Goal: Information Seeking & Learning: Learn about a topic

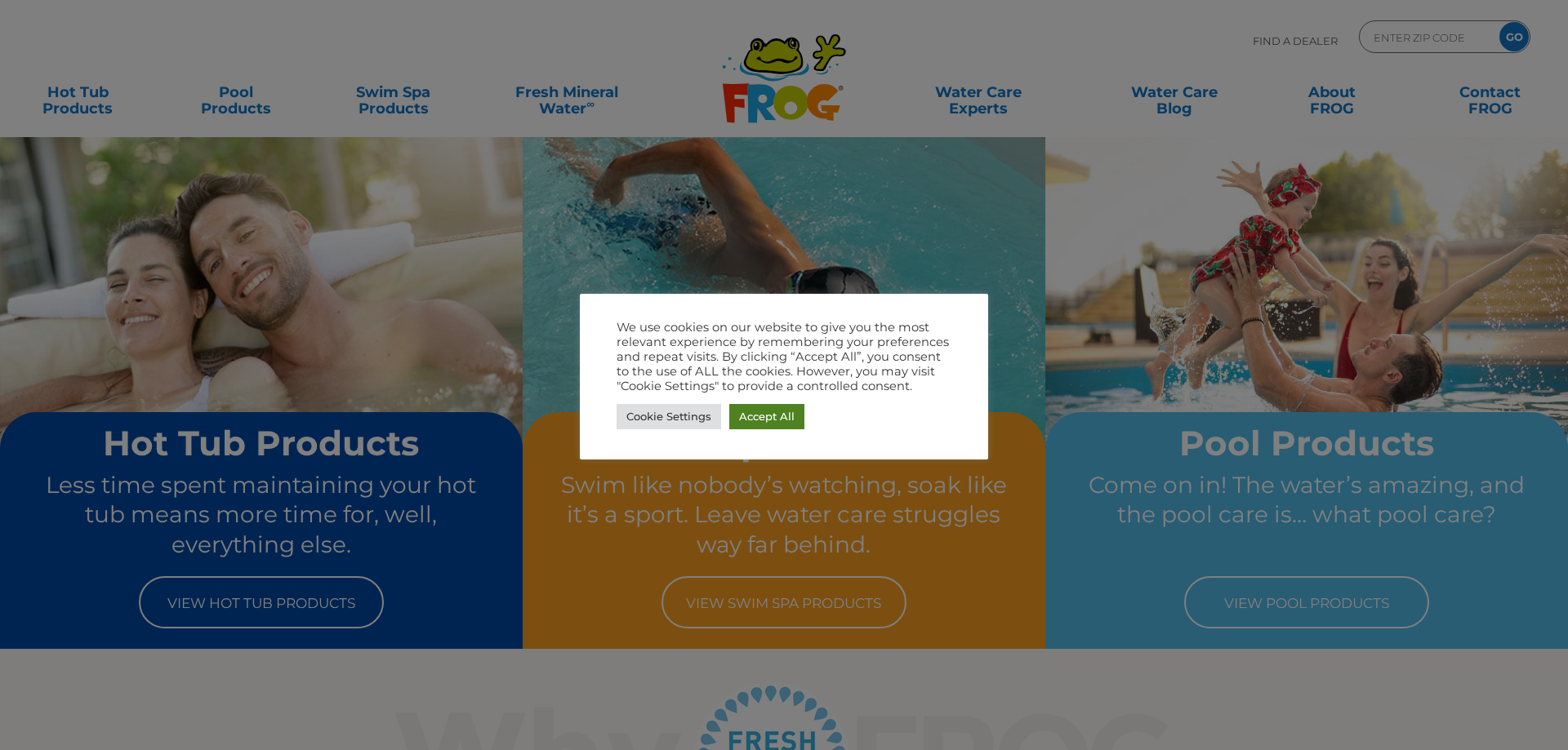
click at [790, 413] on link "Accept All" at bounding box center [767, 416] width 75 height 25
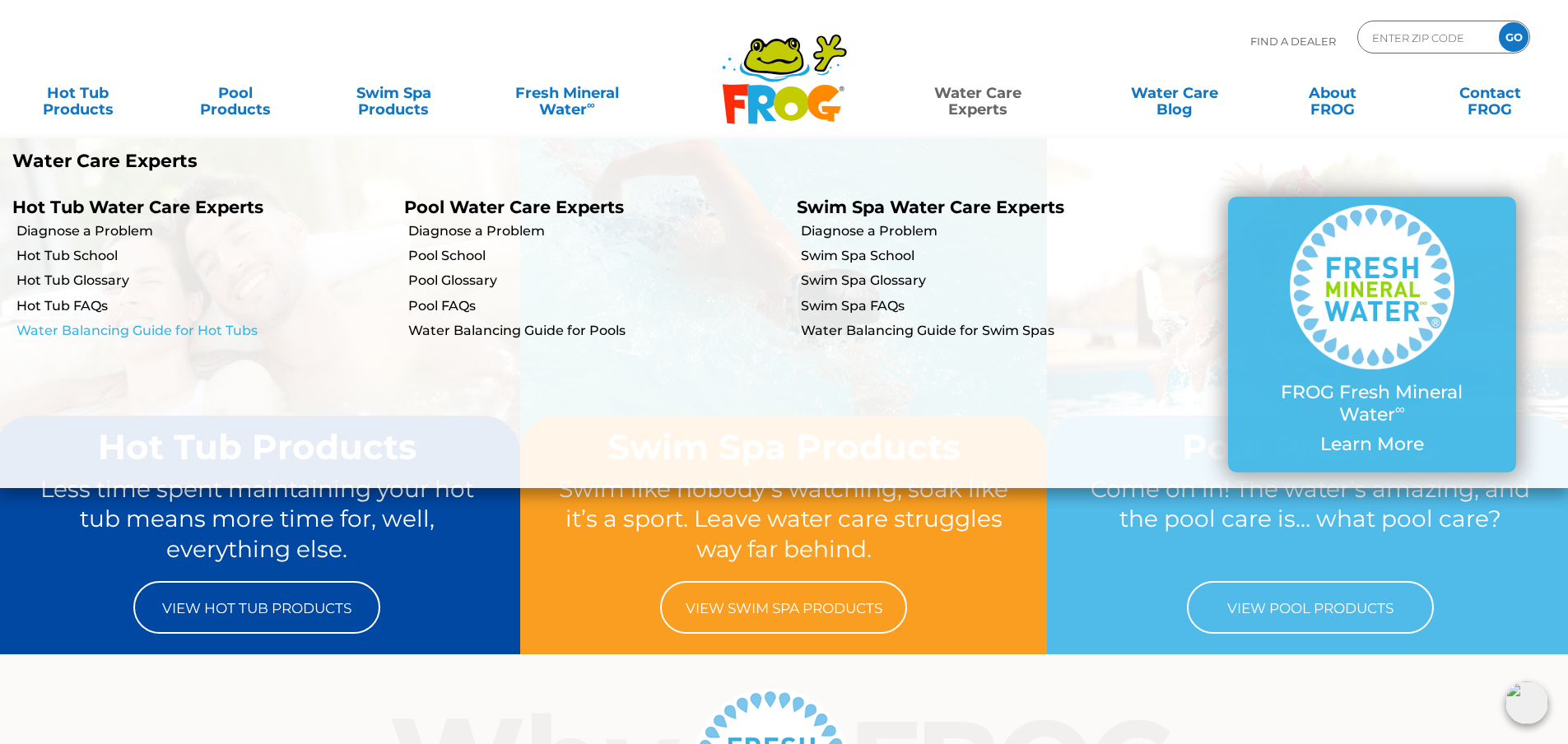
click at [121, 333] on link "Water Balancing Guide for Hot Tubs" at bounding box center [204, 331] width 375 height 18
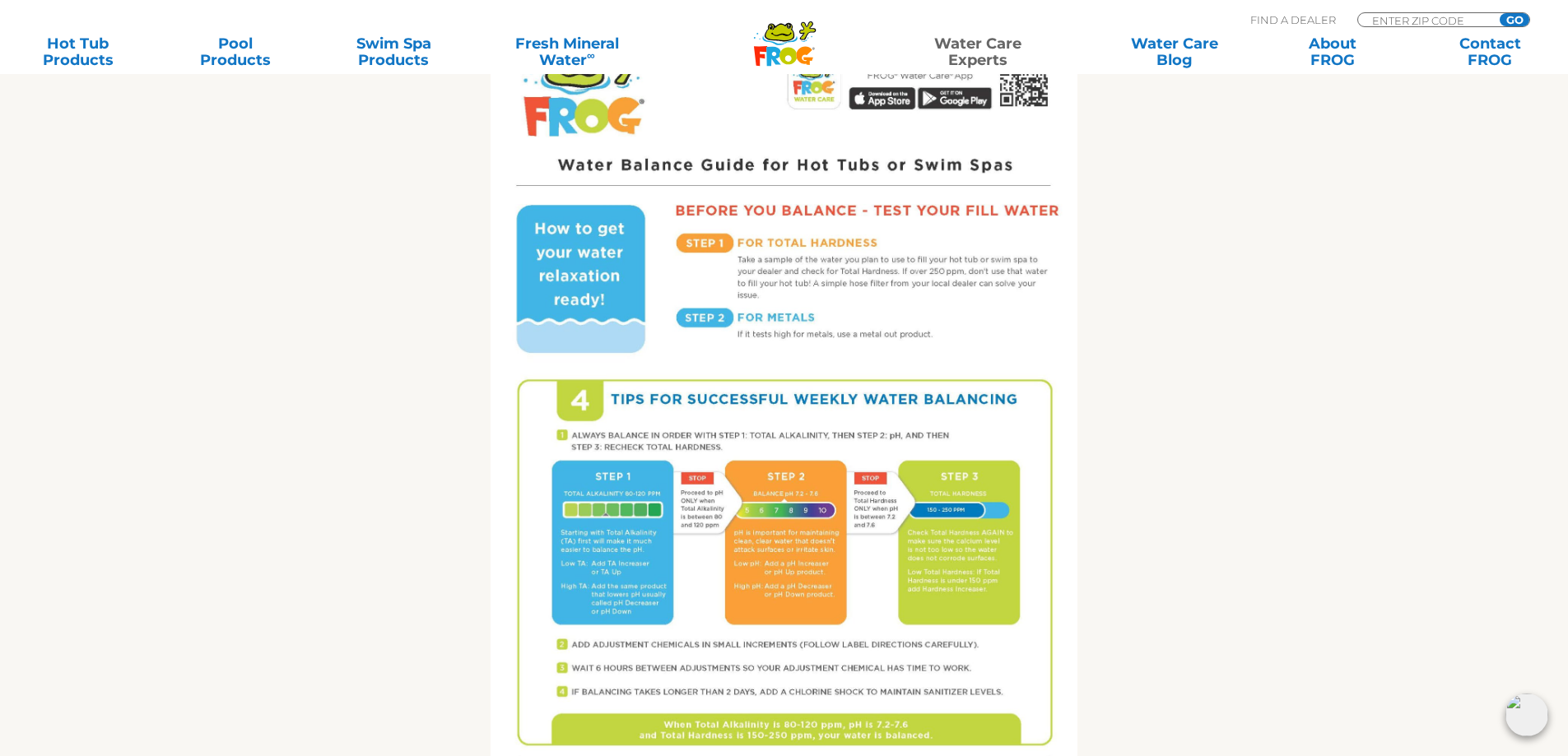
scroll to position [576, 0]
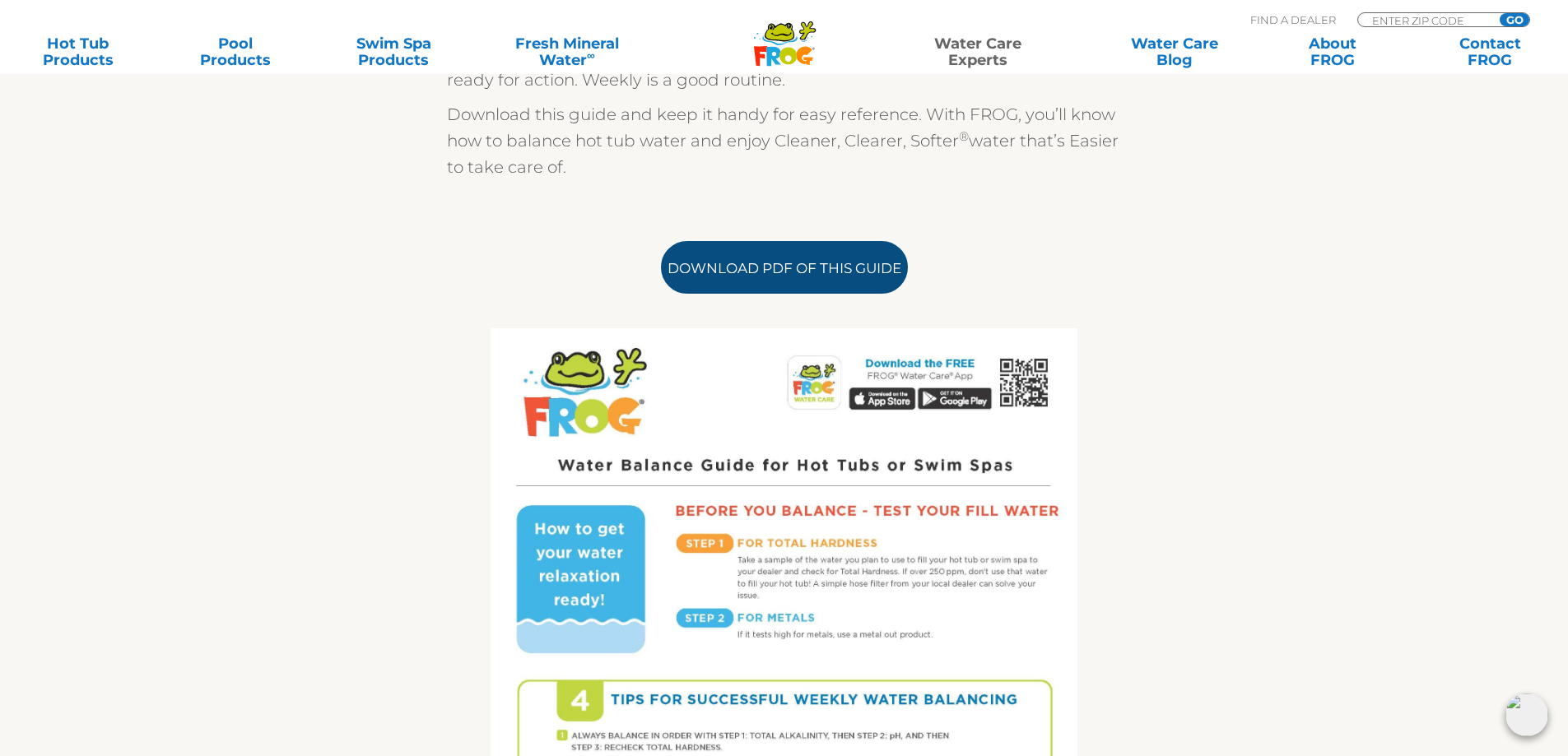
click at [781, 268] on link "Download PDF of this Guide" at bounding box center [784, 268] width 247 height 53
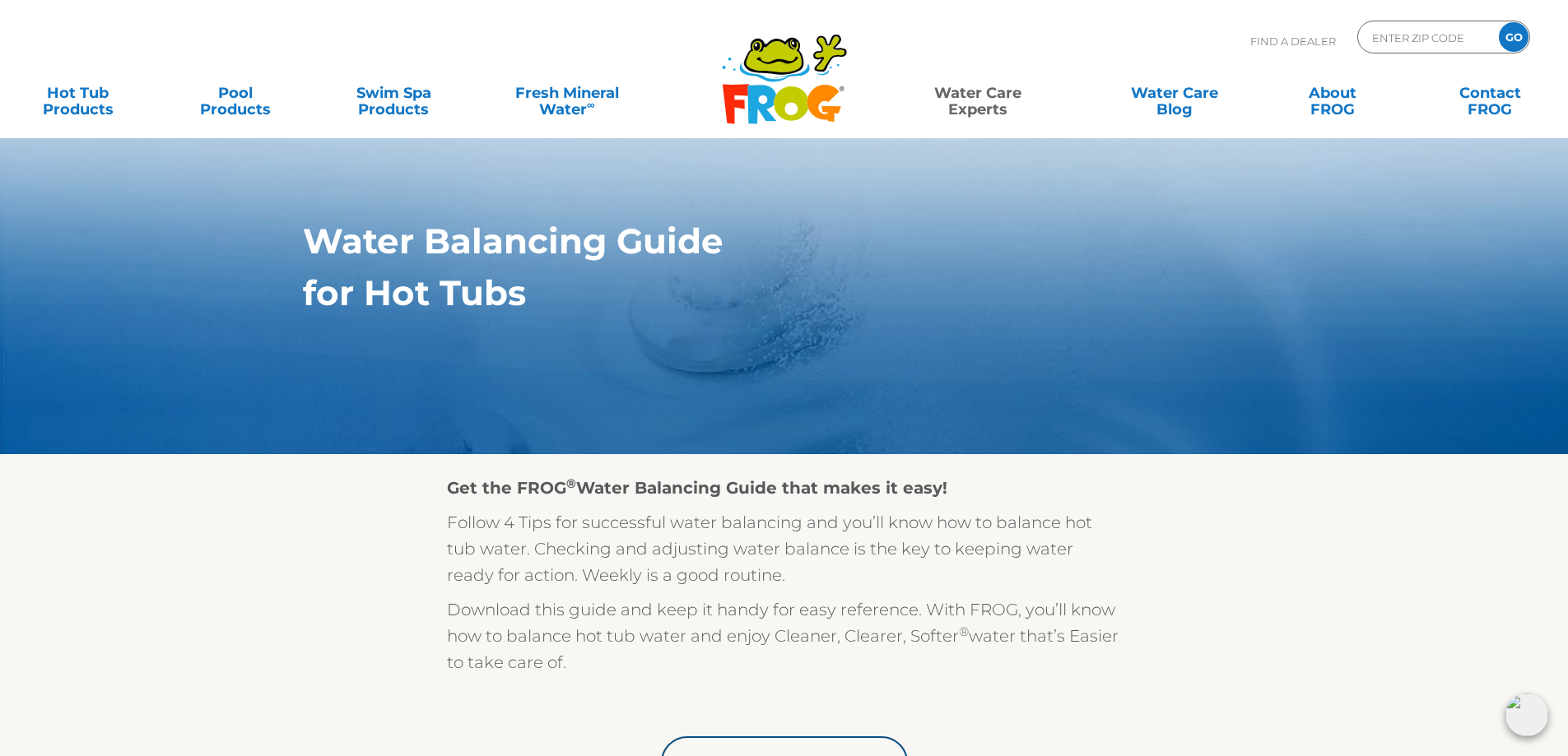
scroll to position [0, 0]
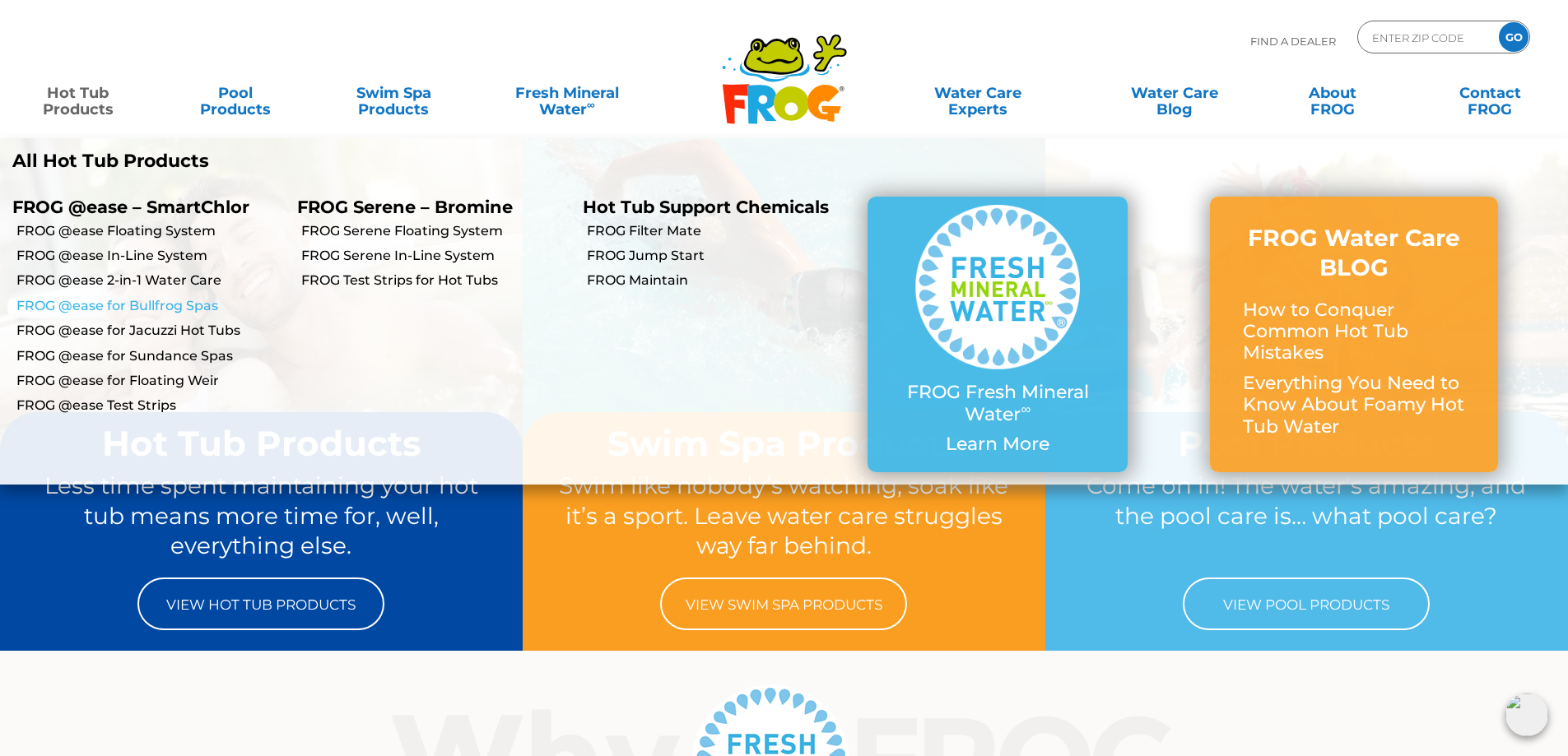
click at [129, 304] on link "FROG @ease for Bullfrog Spas" at bounding box center [151, 306] width 269 height 18
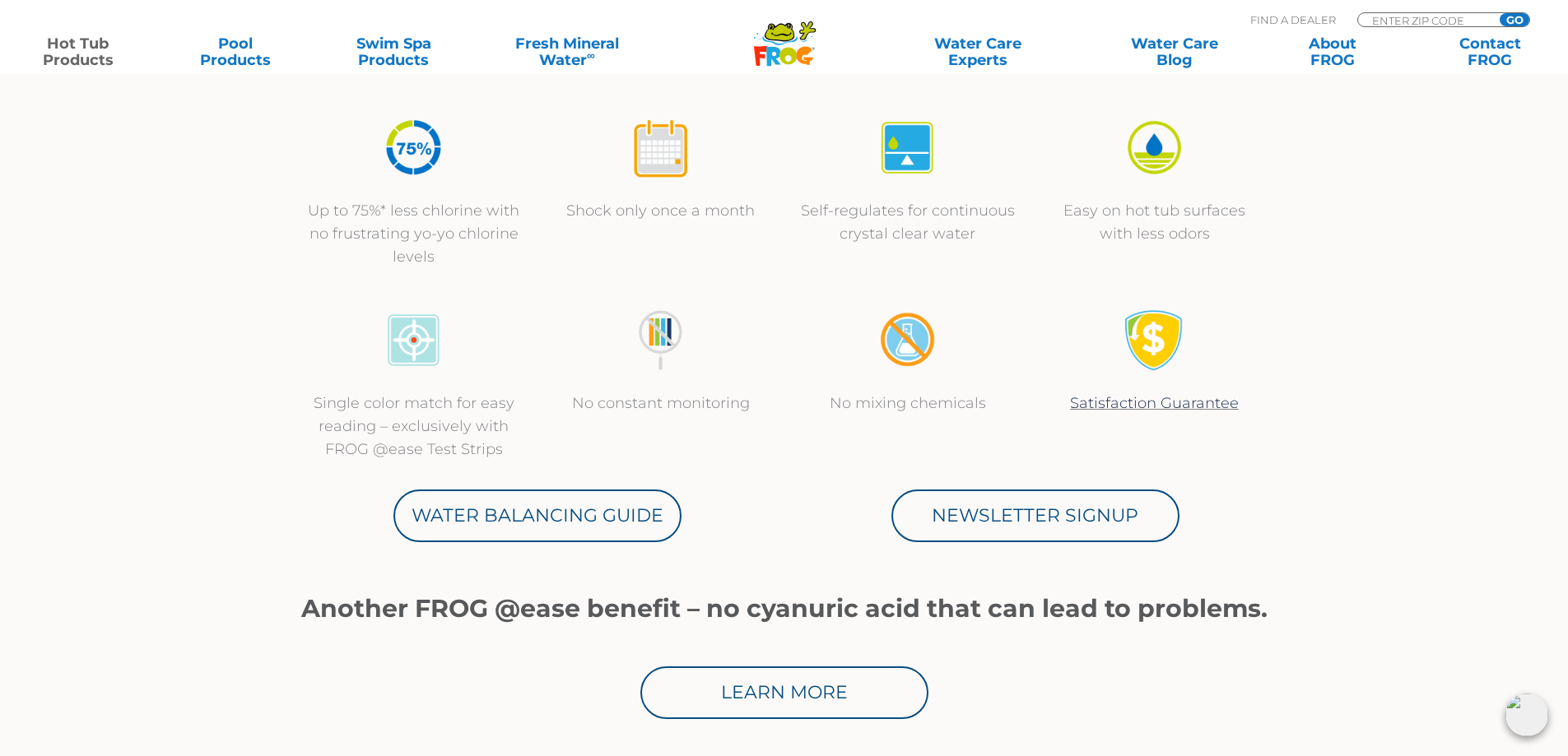
scroll to position [740, 0]
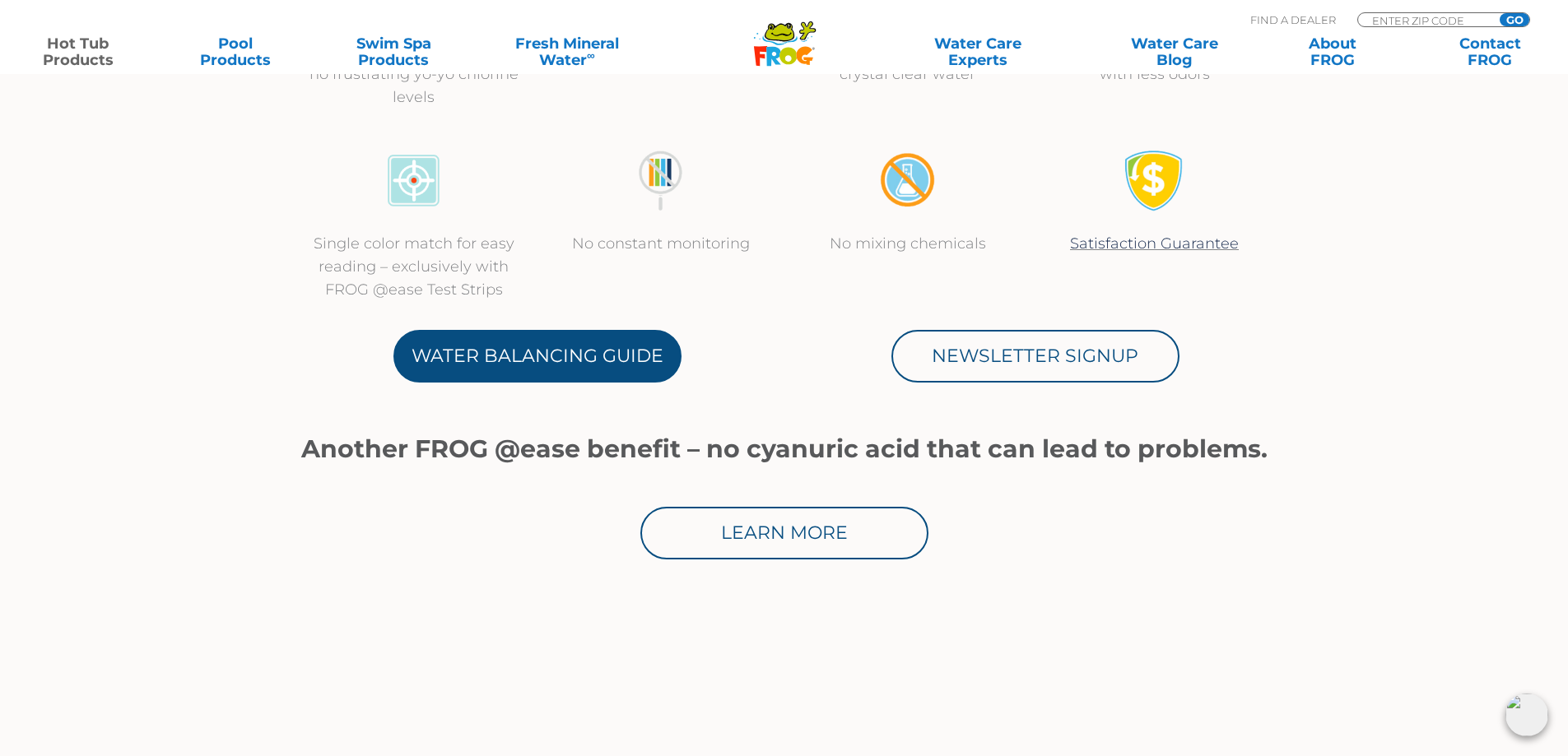
click at [573, 369] on link "Water Balancing Guide" at bounding box center [537, 357] width 288 height 53
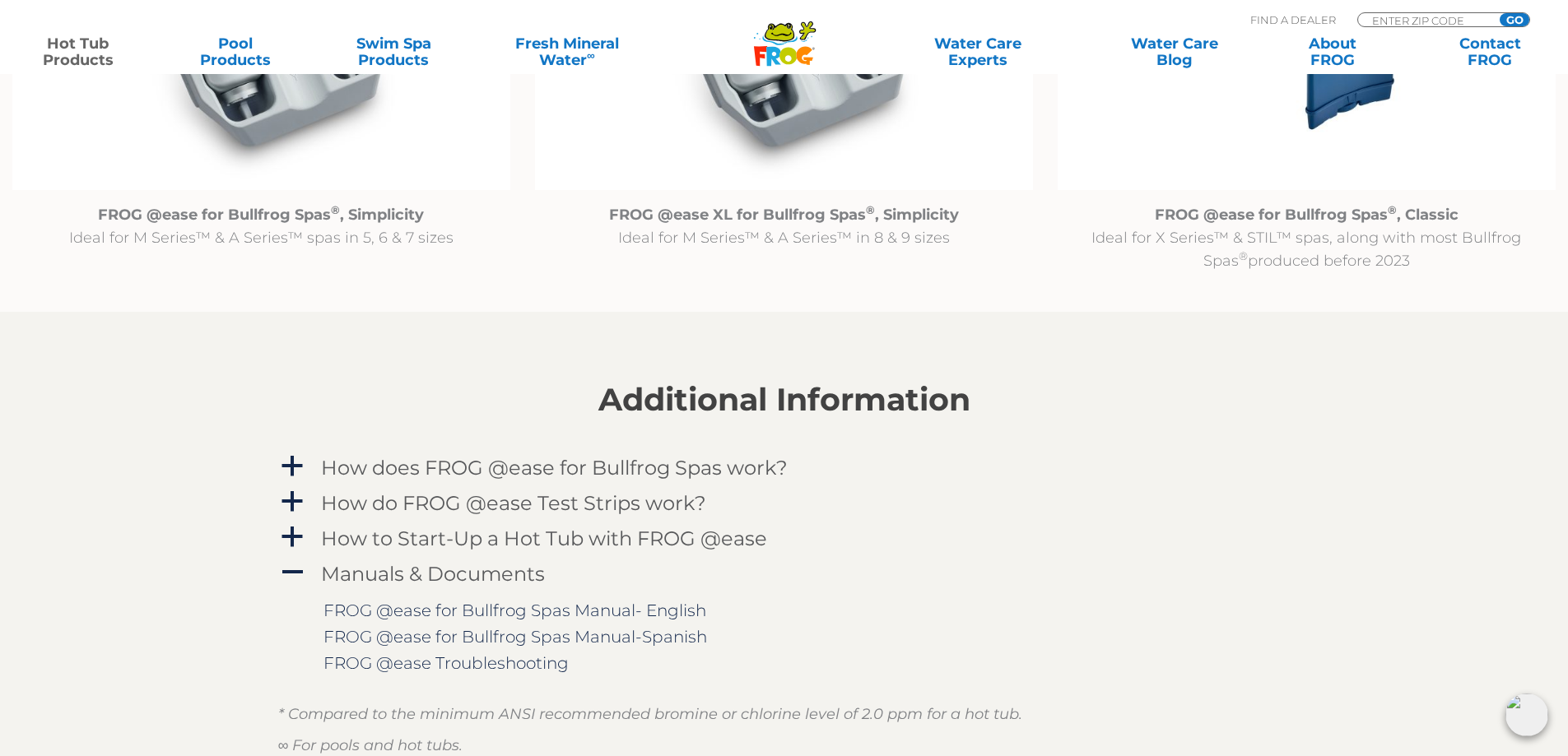
scroll to position [2056, 0]
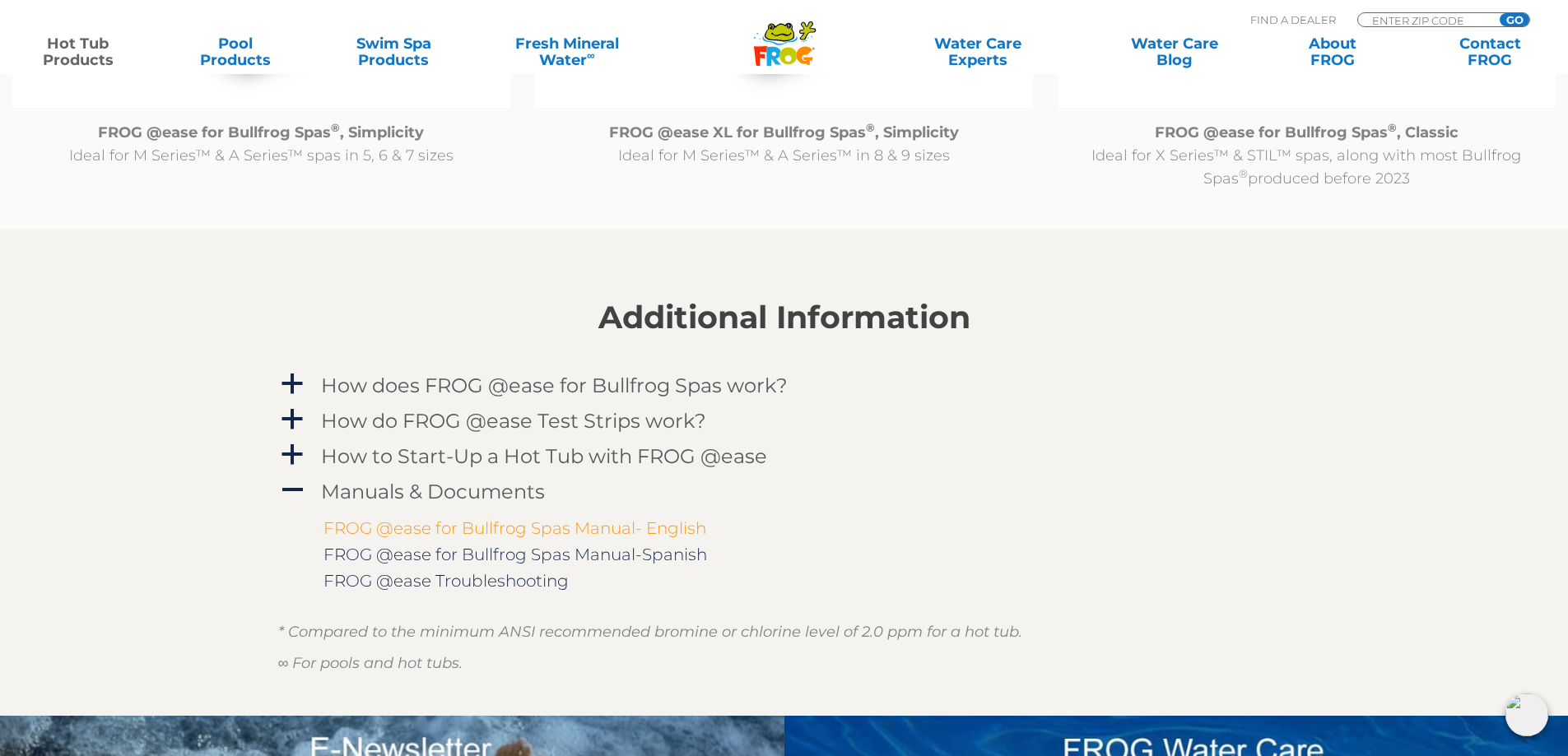
click at [559, 532] on link "FROG @ease for Bullfrog Spas Manual- English" at bounding box center [515, 528] width 382 height 20
click at [513, 584] on link "FROG @ease Troubleshooting" at bounding box center [447, 581] width 246 height 20
click at [583, 385] on h4 "How does FROG @ease for Bullfrog Spas work?" at bounding box center [555, 385] width 466 height 22
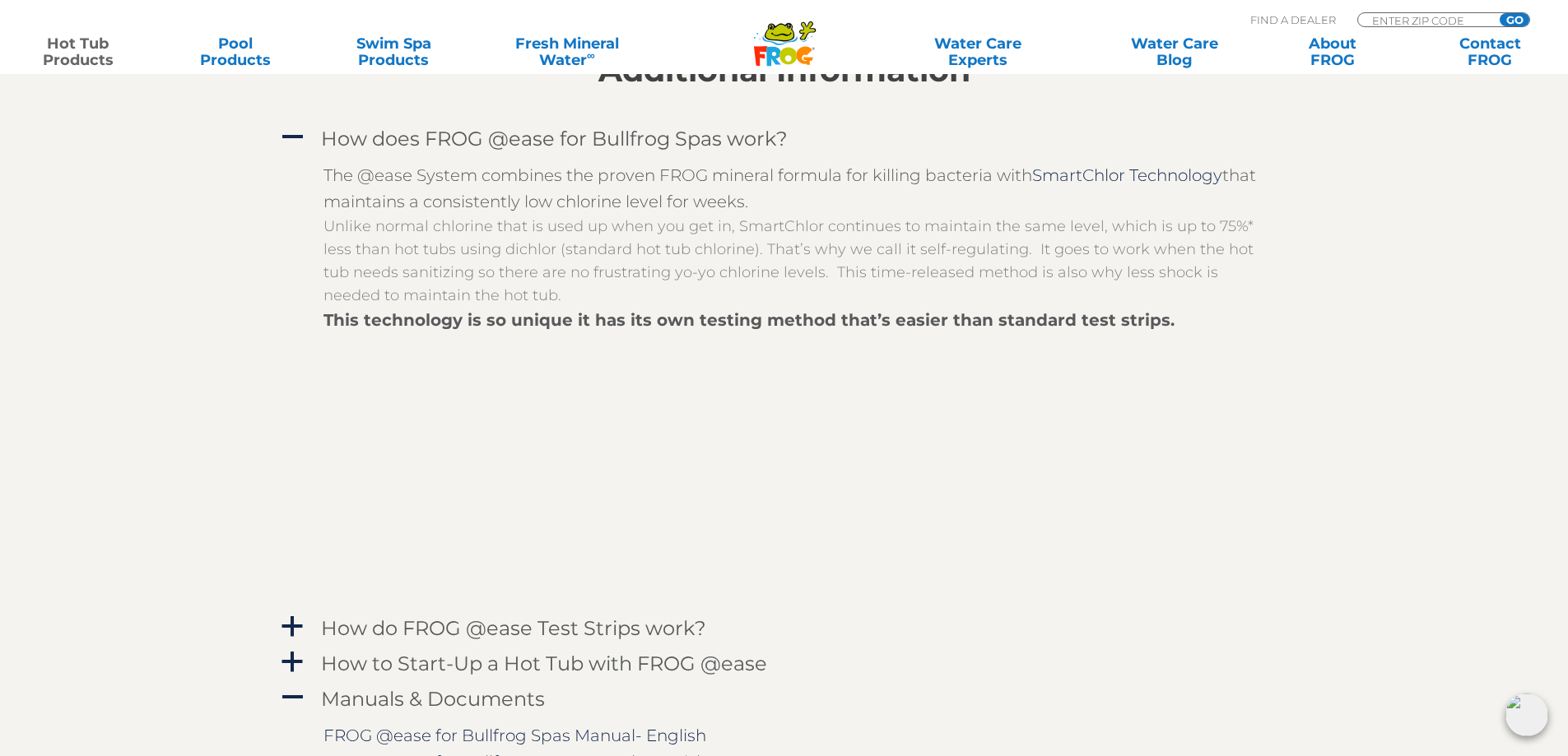
scroll to position [2221, 0]
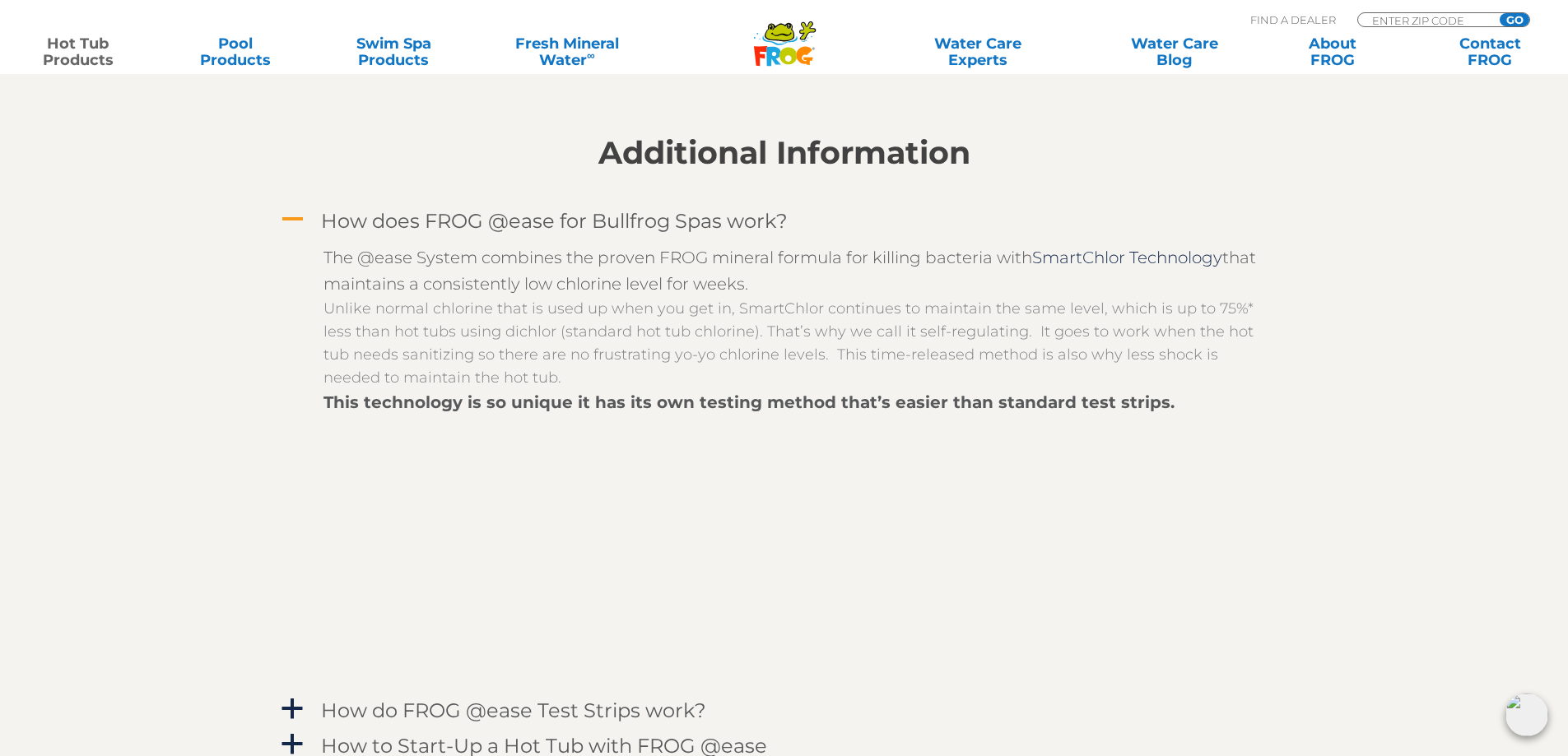
click at [378, 222] on h4 "How does FROG @ease for Bullfrog Spas work?" at bounding box center [555, 221] width 466 height 22
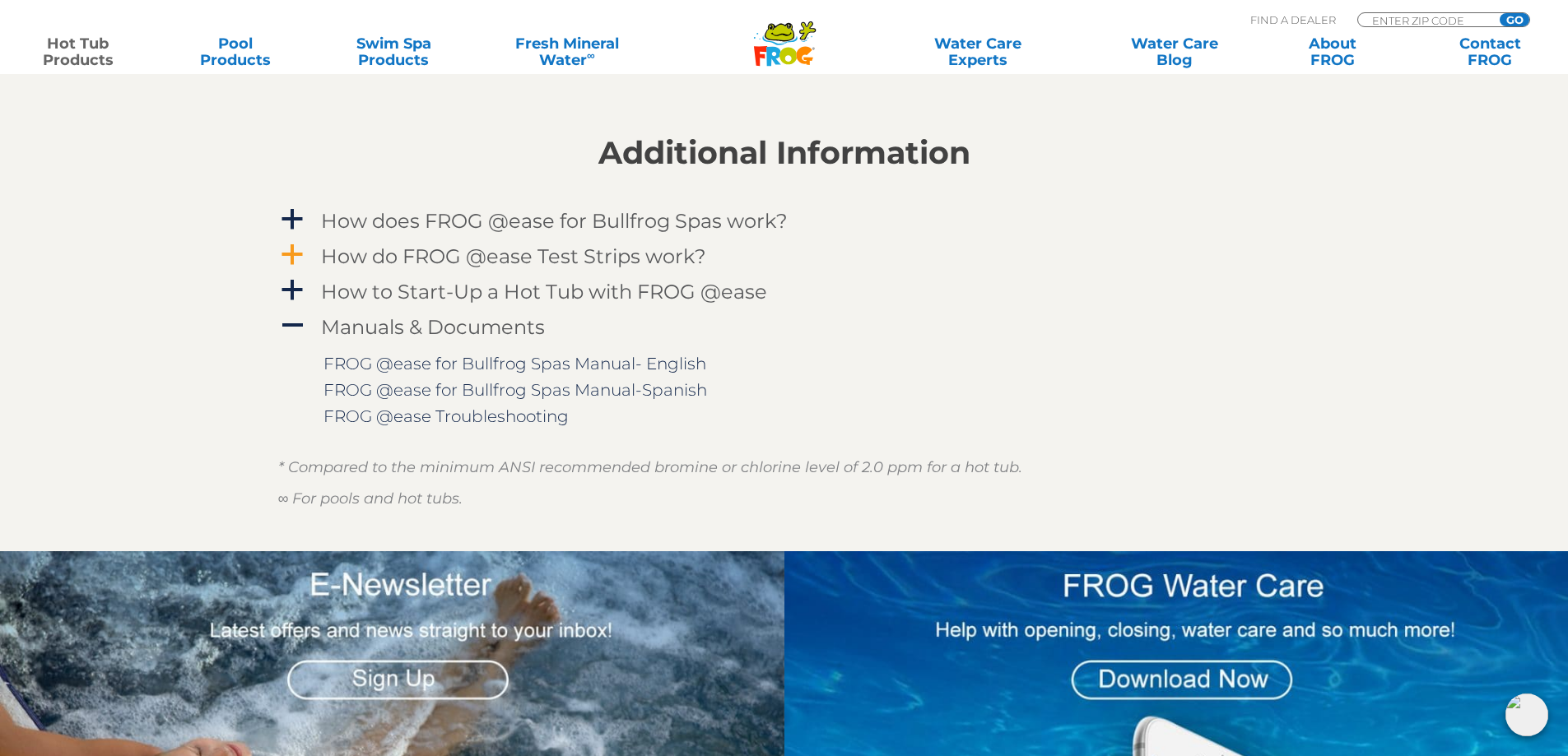
click at [405, 258] on h4 "How do FROG @ease Test Strips work?" at bounding box center [513, 256] width 385 height 22
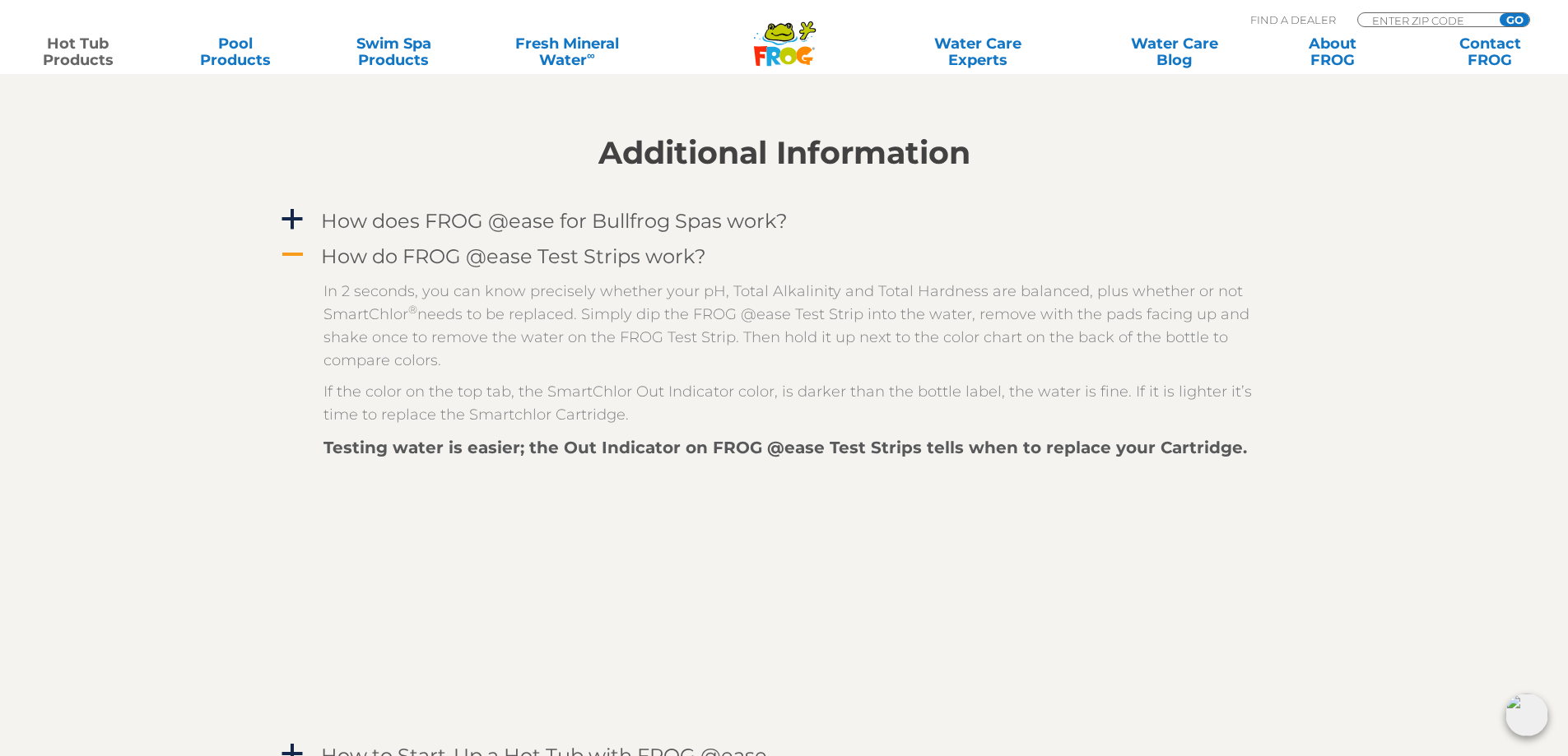
click at [405, 258] on h4 "How do FROG @ease Test Strips work?" at bounding box center [513, 256] width 385 height 22
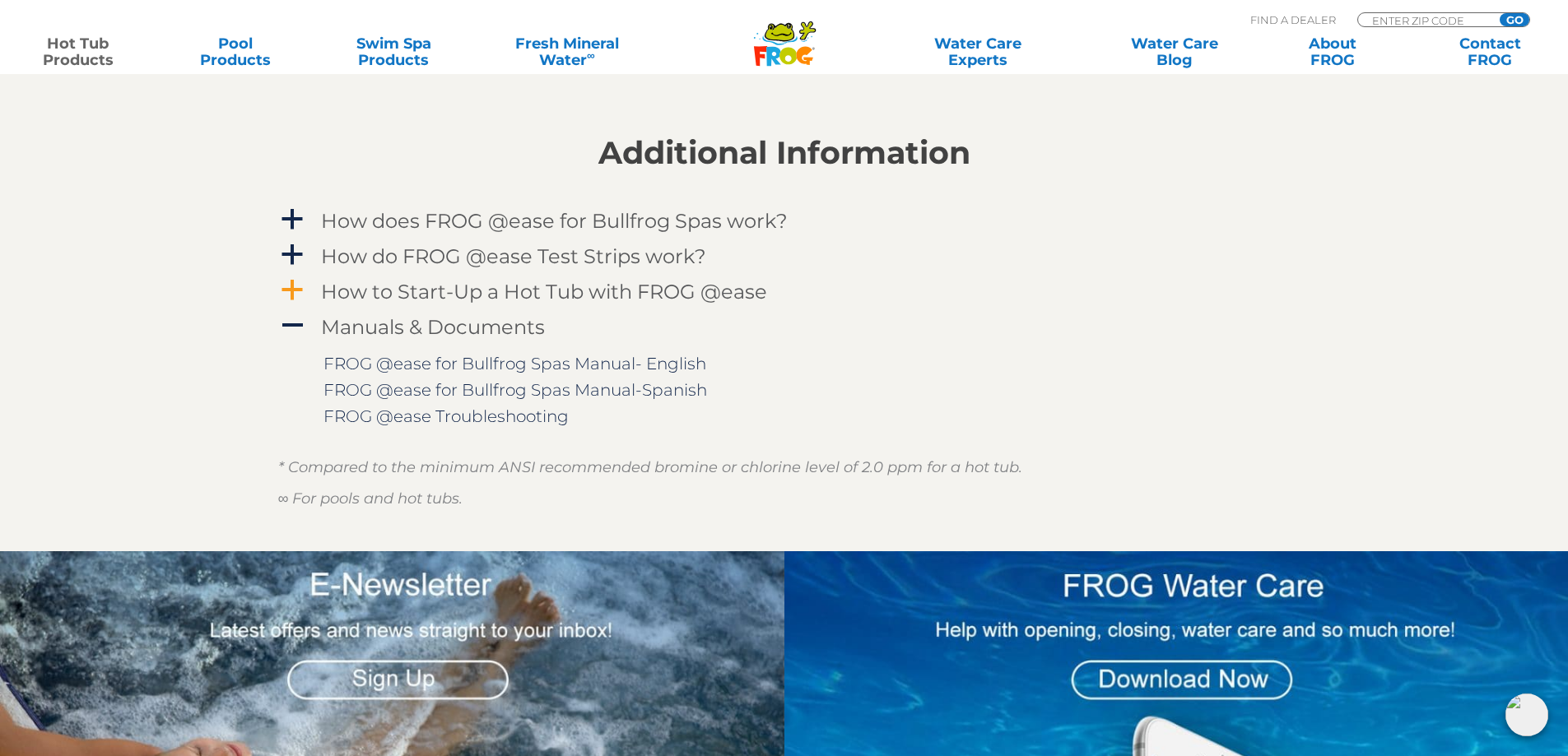
click at [412, 295] on h4 "How to Start-Up a Hot Tub with FROG @ease" at bounding box center [544, 292] width 446 height 22
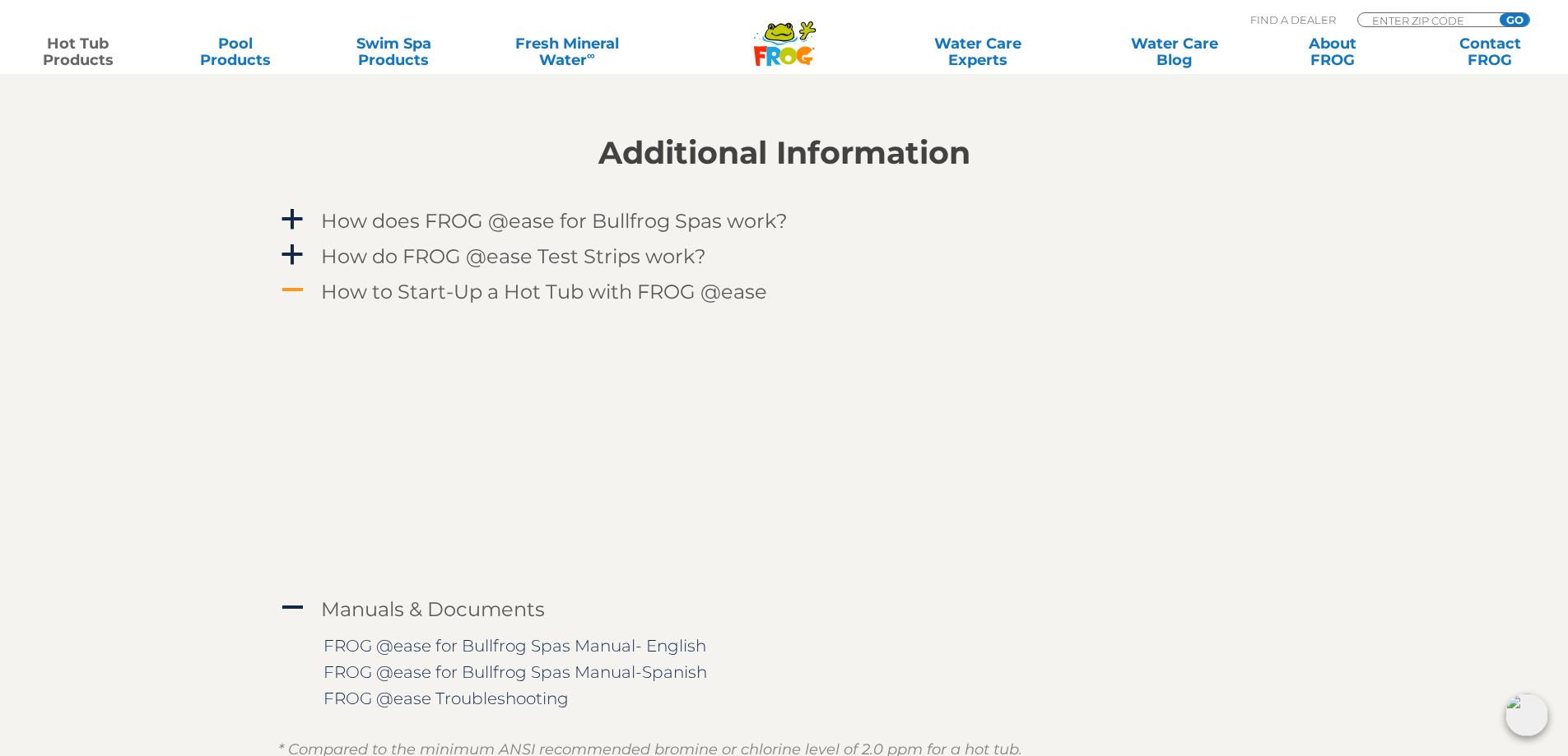
click at [465, 287] on h4 "How to Start-Up a Hot Tub with FROG @ease" at bounding box center [544, 292] width 446 height 22
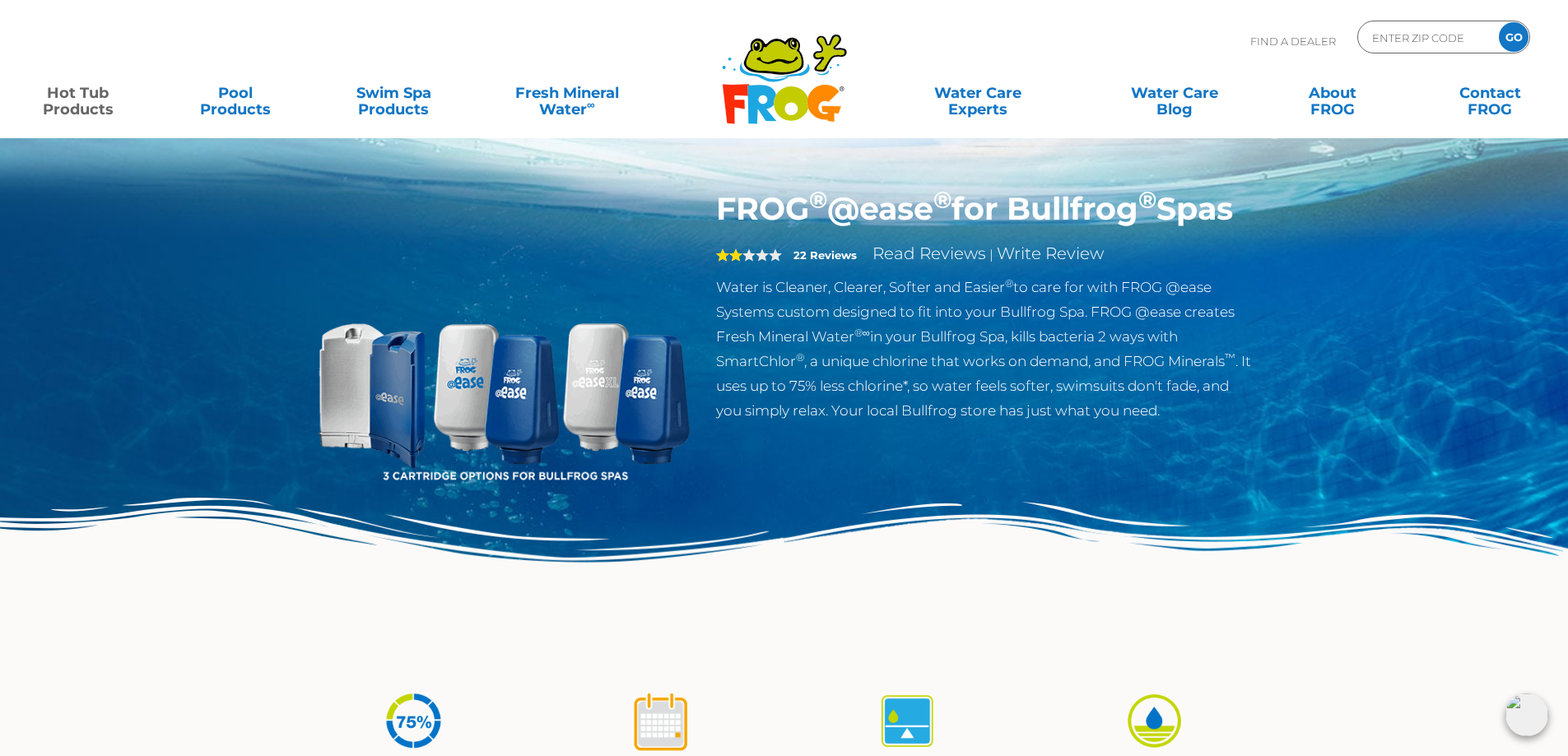
scroll to position [0, 0]
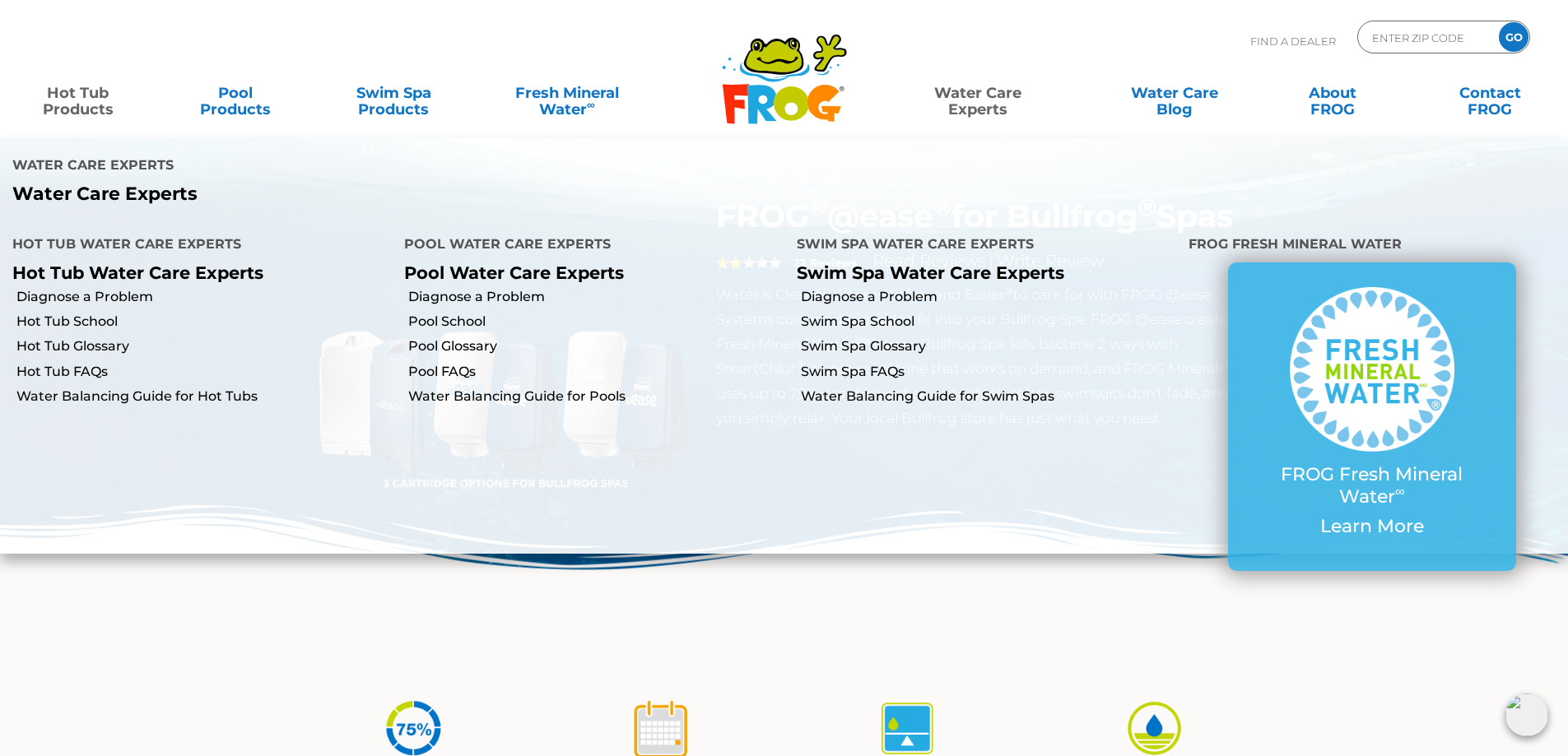
click at [983, 92] on link "Water Care Experts" at bounding box center [978, 93] width 199 height 33
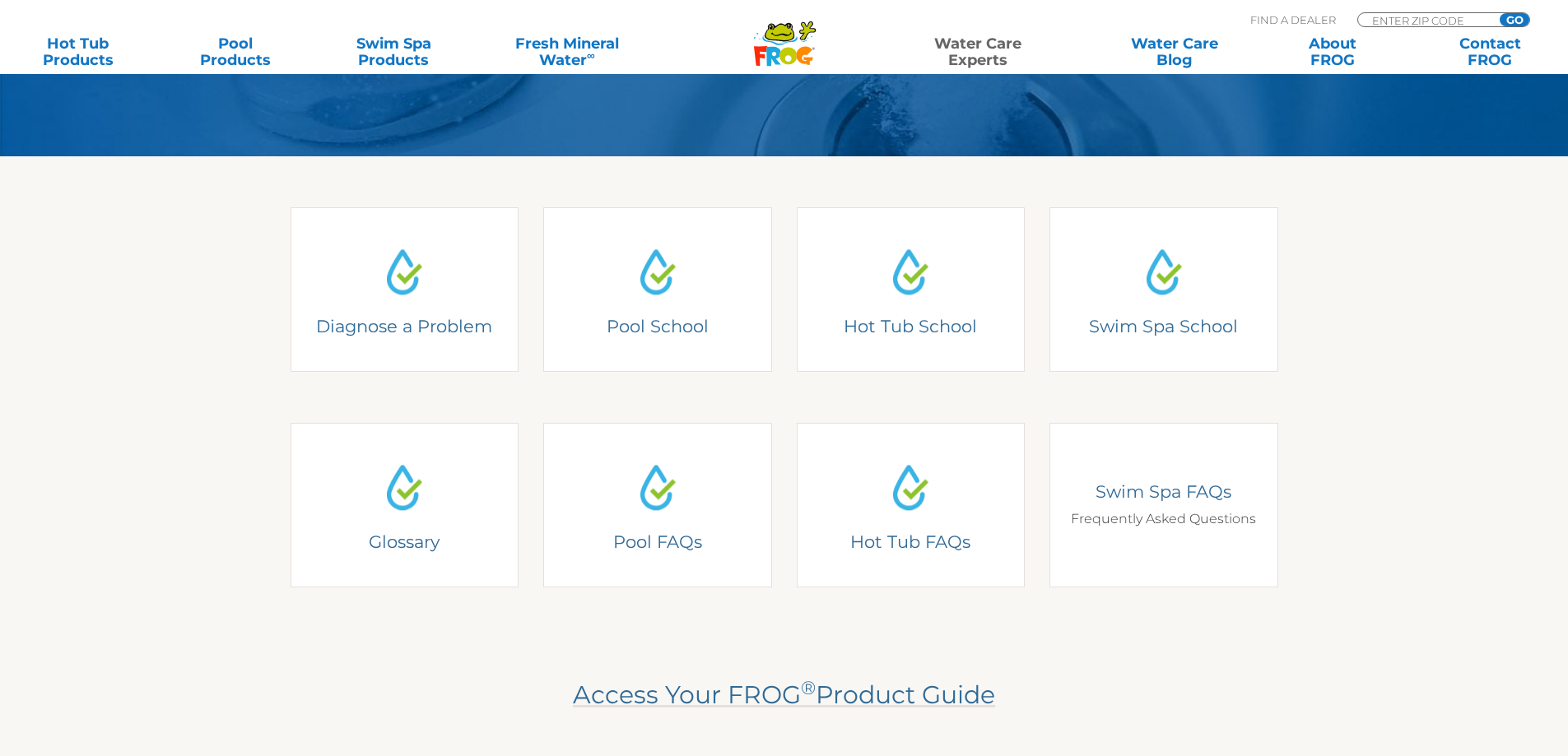
scroll to position [411, 0]
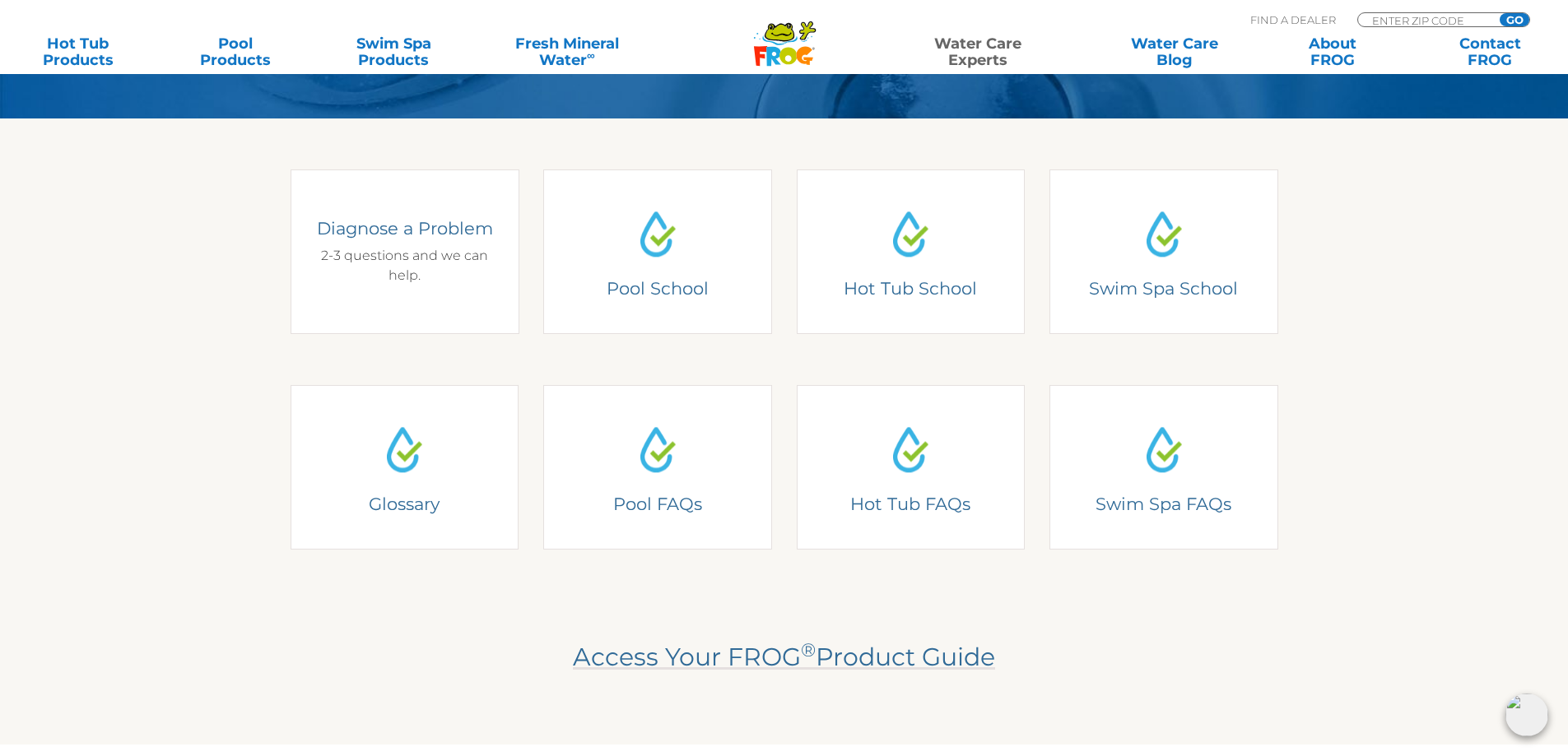
click at [432, 250] on div "Diagnose a Problem 2-3 questions and we can help." at bounding box center [405, 251] width 181 height 68
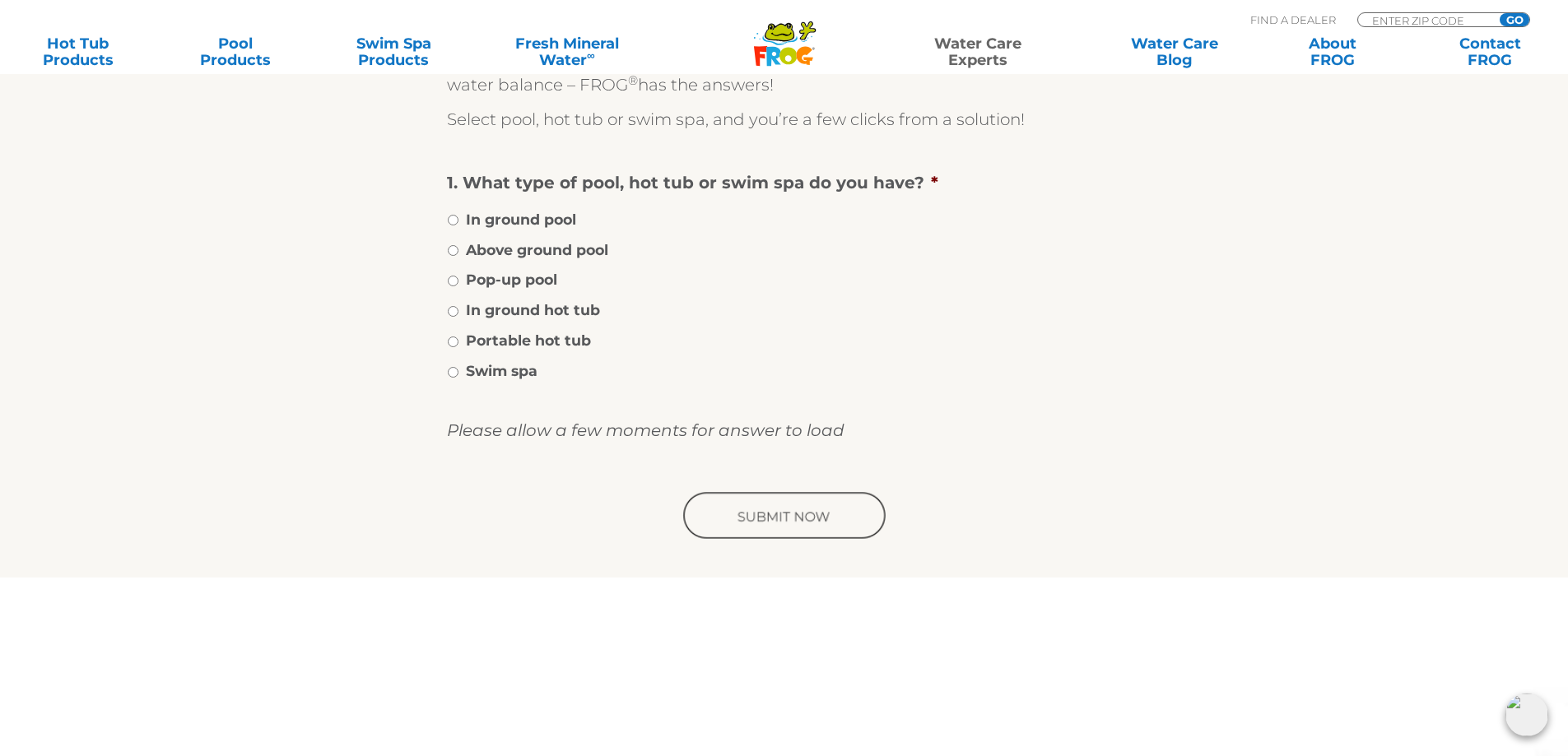
scroll to position [329, 0]
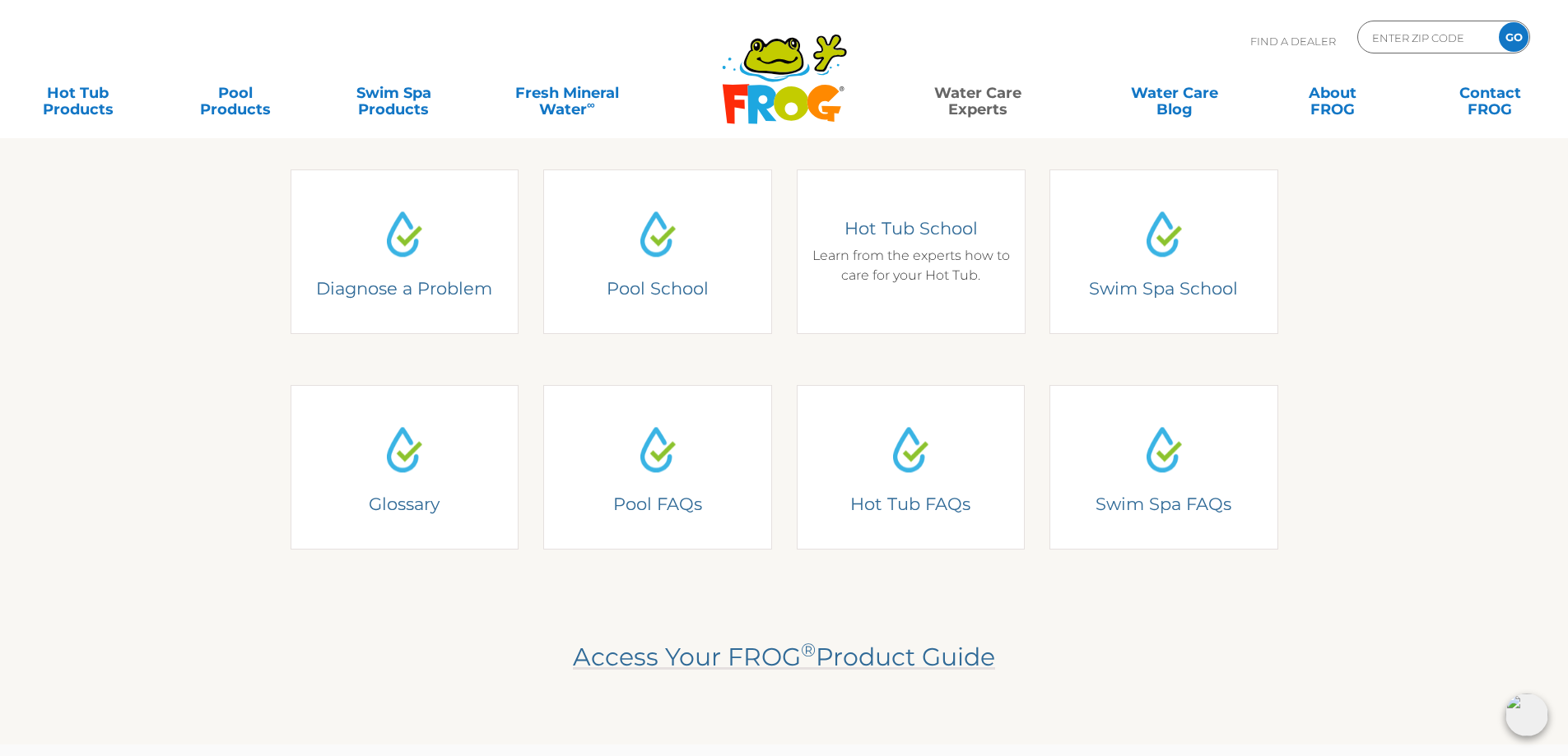
click at [903, 268] on div "Hot Tub School Learn from the experts how to care for your Hot Tub." at bounding box center [910, 251] width 204 height 68
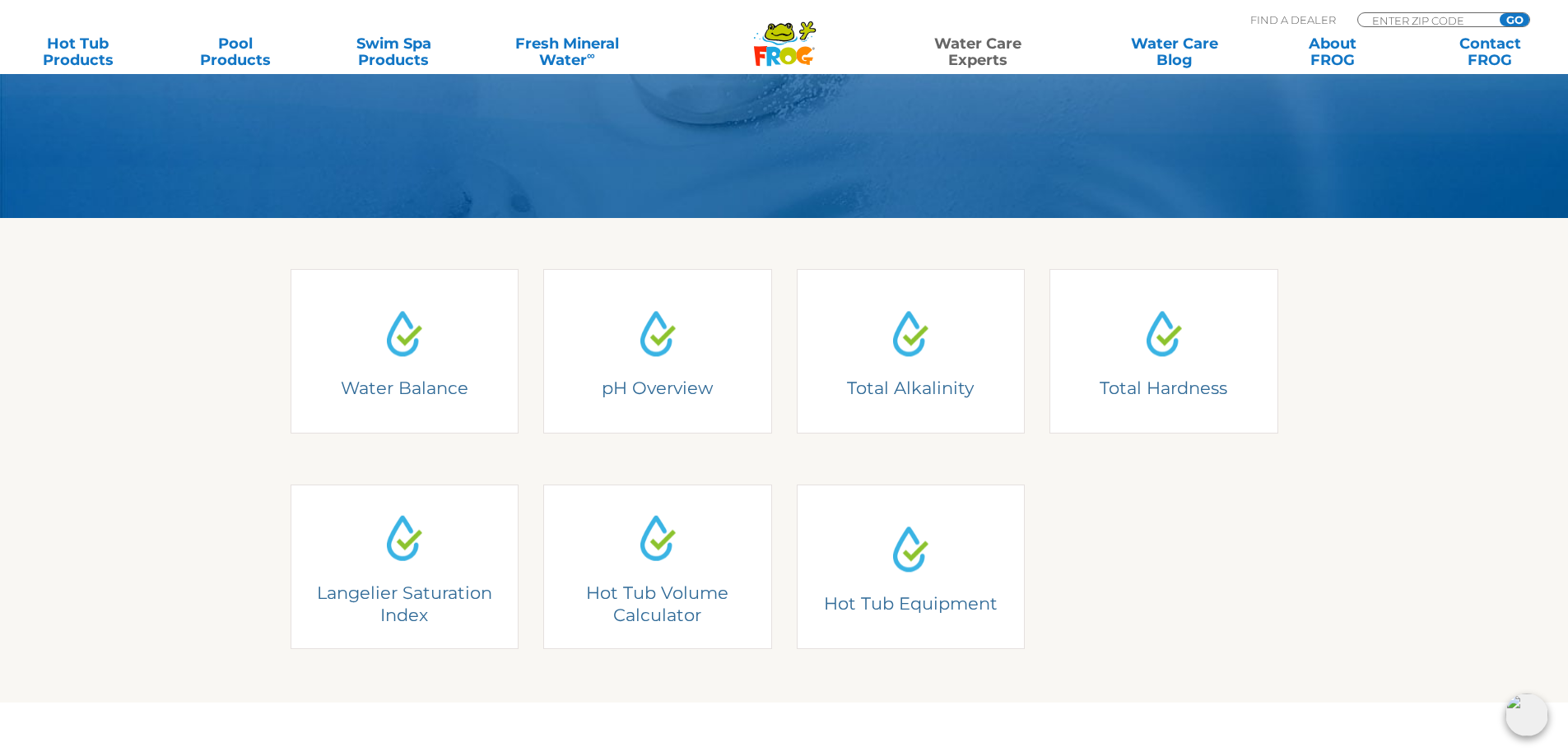
scroll to position [411, 0]
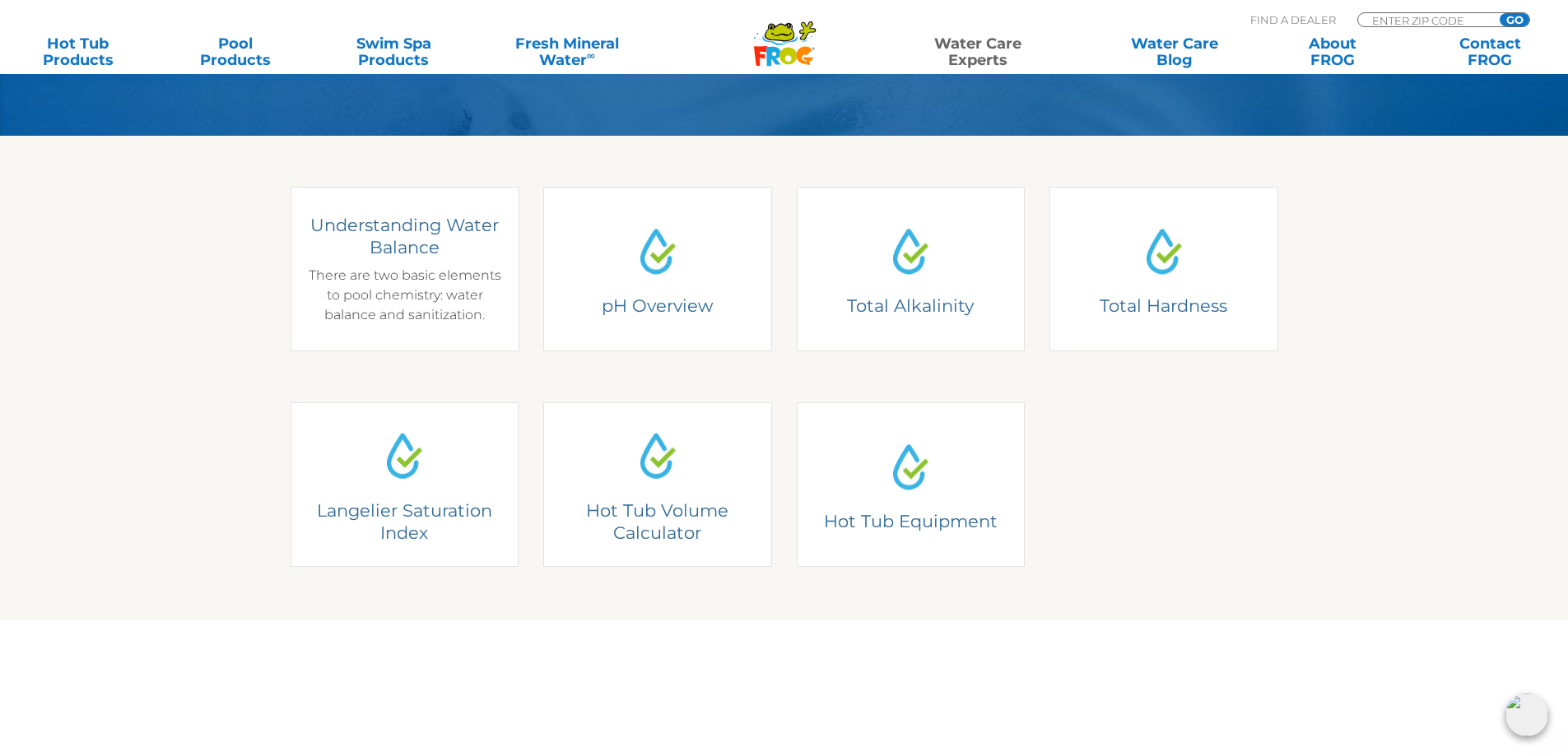
click at [447, 261] on div "Understanding Water Balance There are two basic elements to pool chemistry: wat…" at bounding box center [405, 269] width 204 height 111
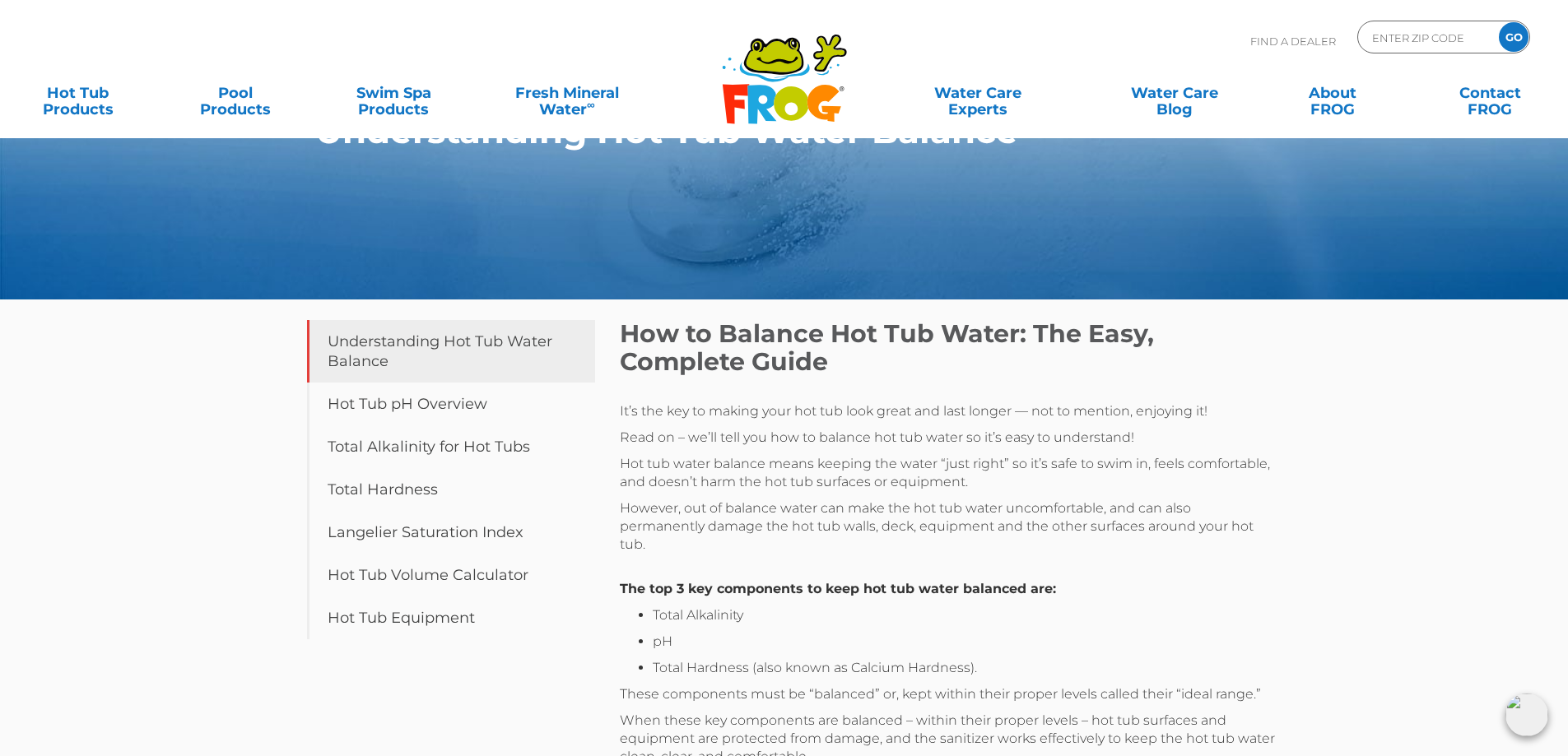
scroll to position [82, 0]
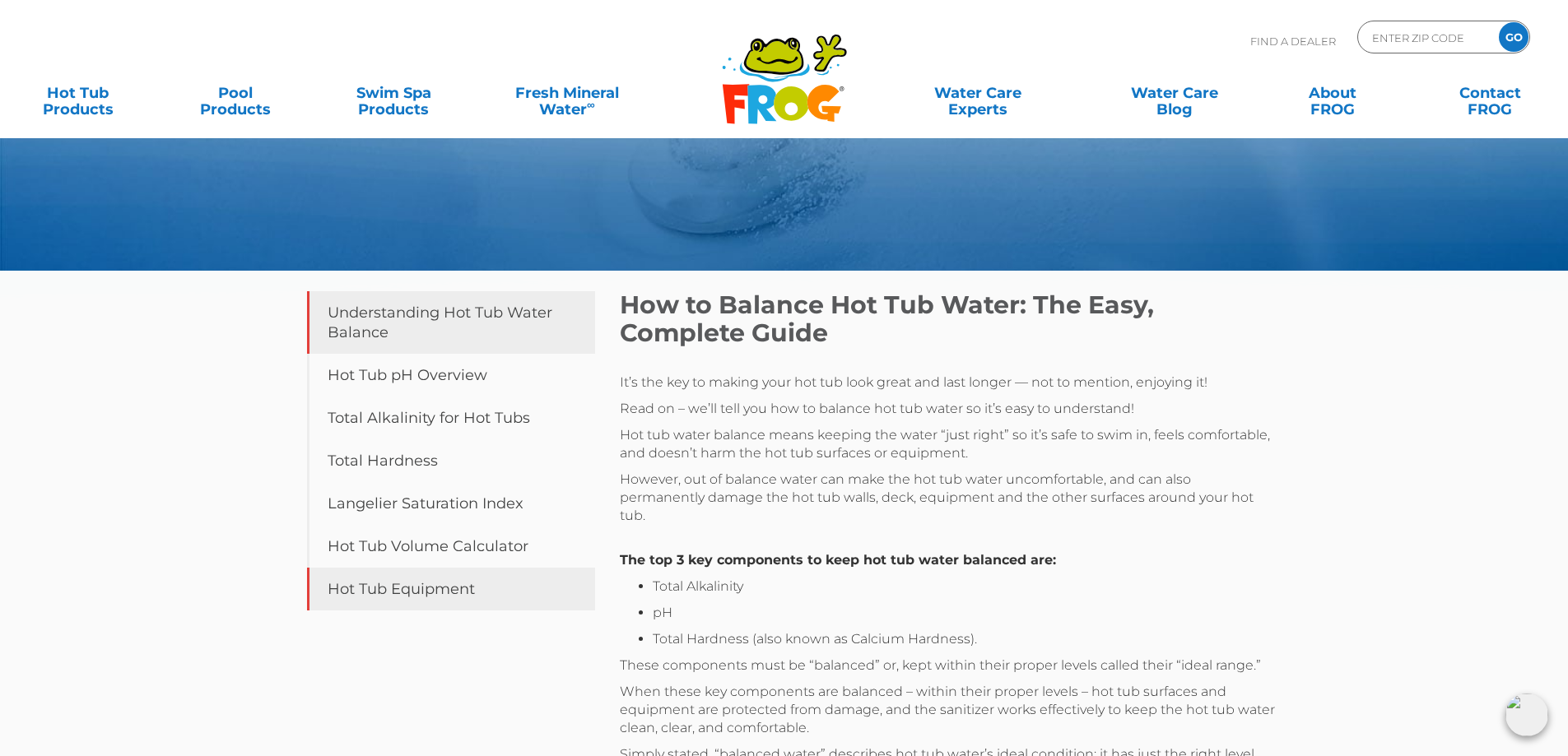
click at [442, 596] on link "Hot Tub Equipment" at bounding box center [452, 589] width 288 height 43
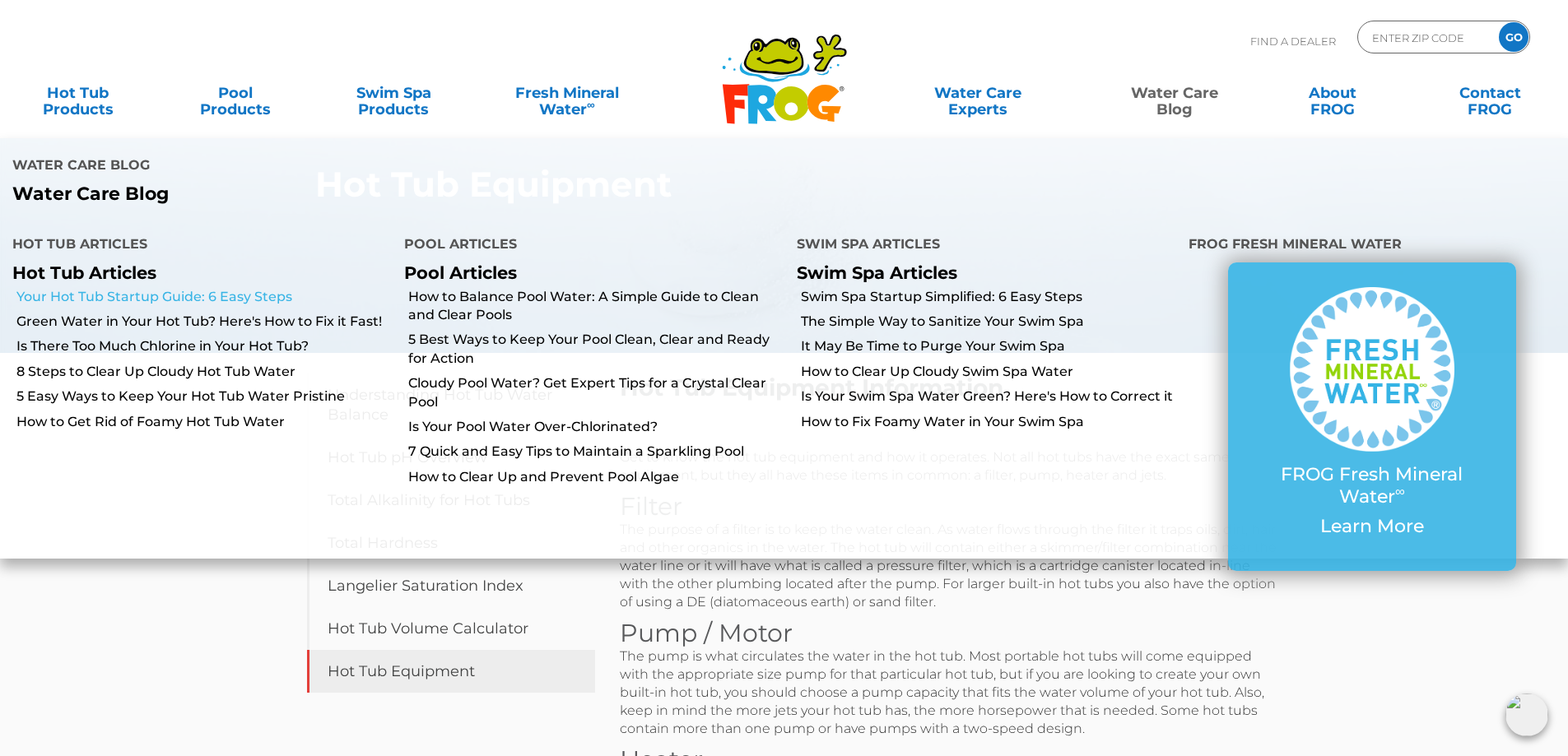
click at [177, 298] on link "Your Hot Tub Startup Guide: 6 Easy Steps" at bounding box center [204, 297] width 375 height 18
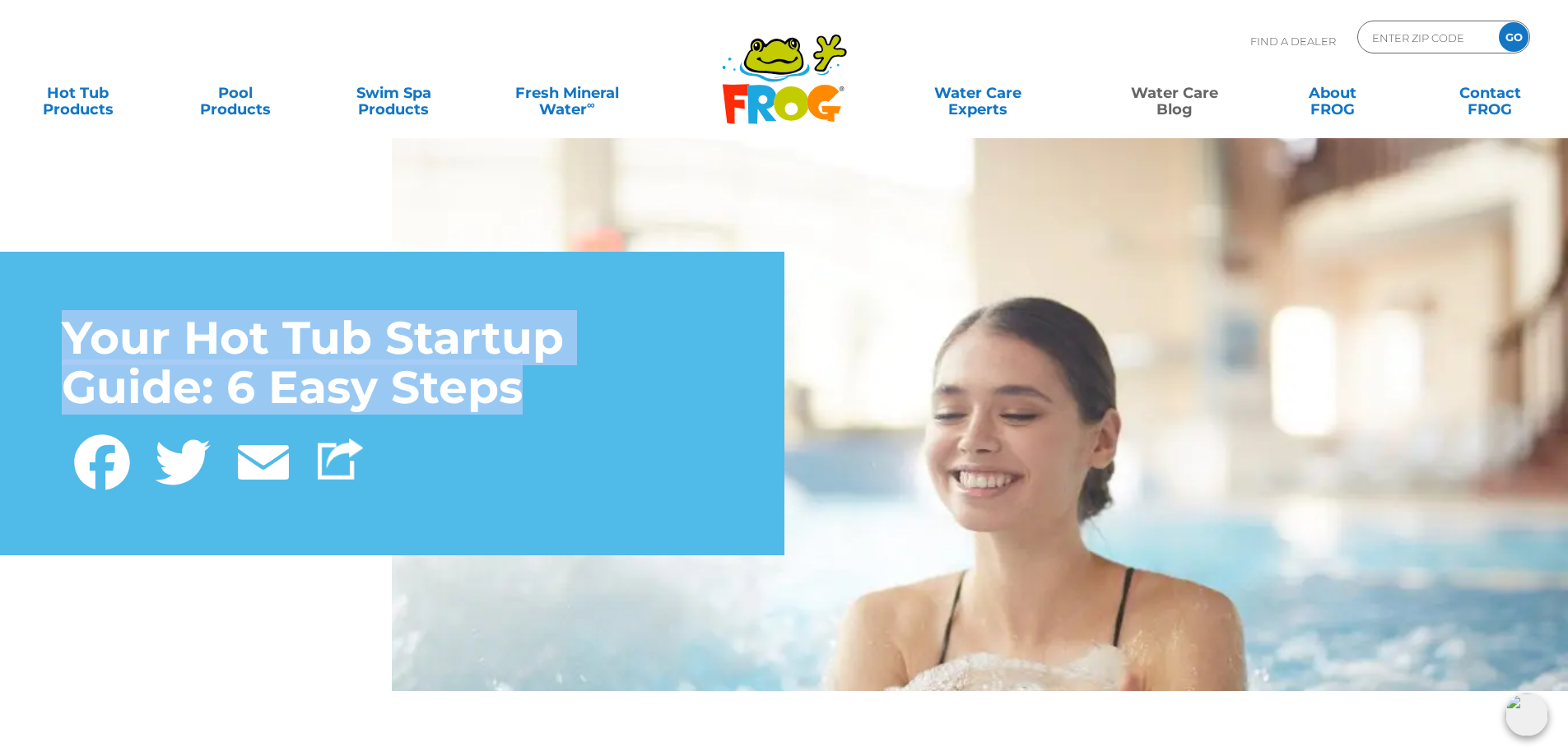
drag, startPoint x: 75, startPoint y: 337, endPoint x: 522, endPoint y: 395, distance: 450.7
click at [522, 395] on h1 "Your Hot Tub Startup Guide: 6 Easy Steps" at bounding box center [392, 363] width 661 height 100
copy h1 "Your Hot Tub Startup Guide: 6 Easy Steps"
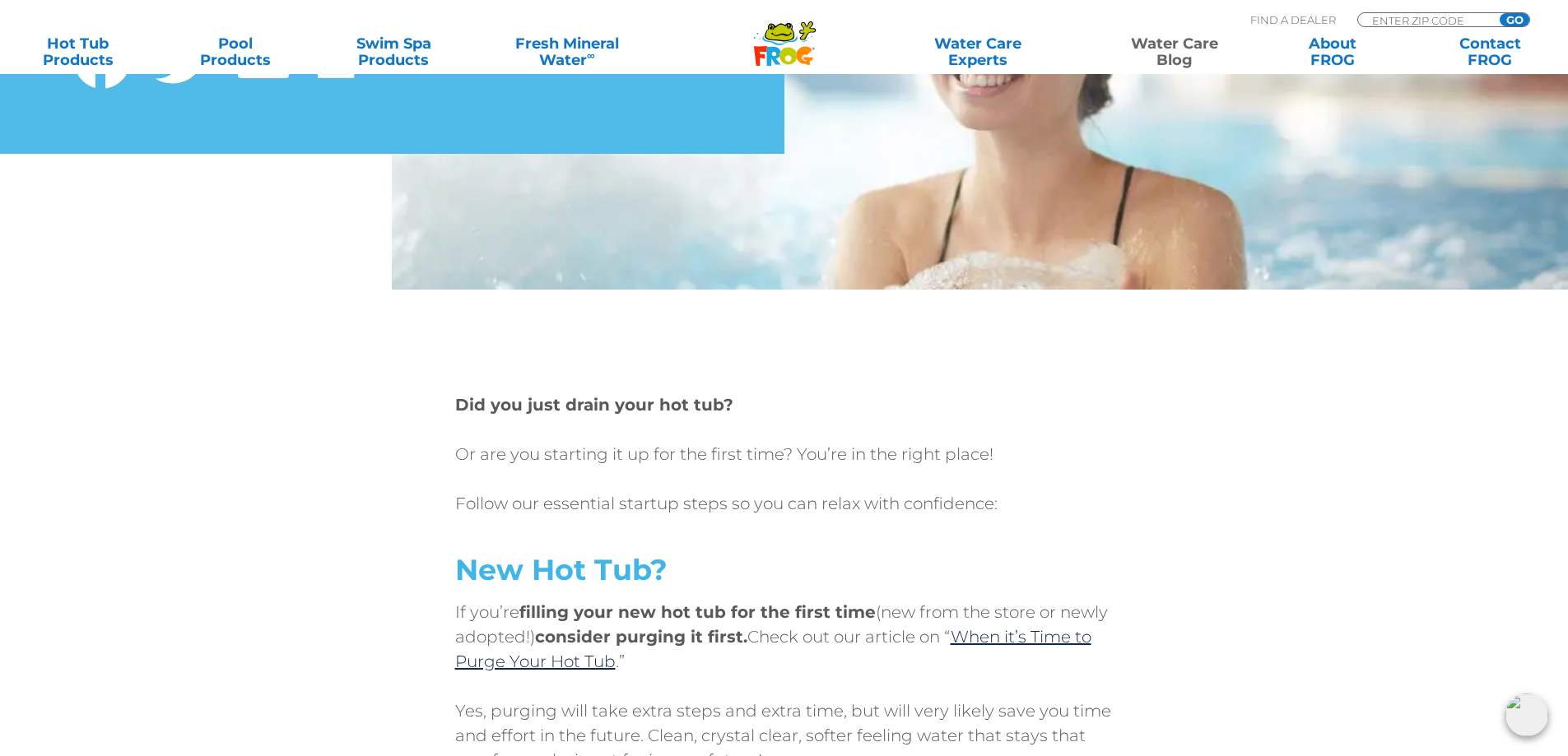
scroll to position [493, 0]
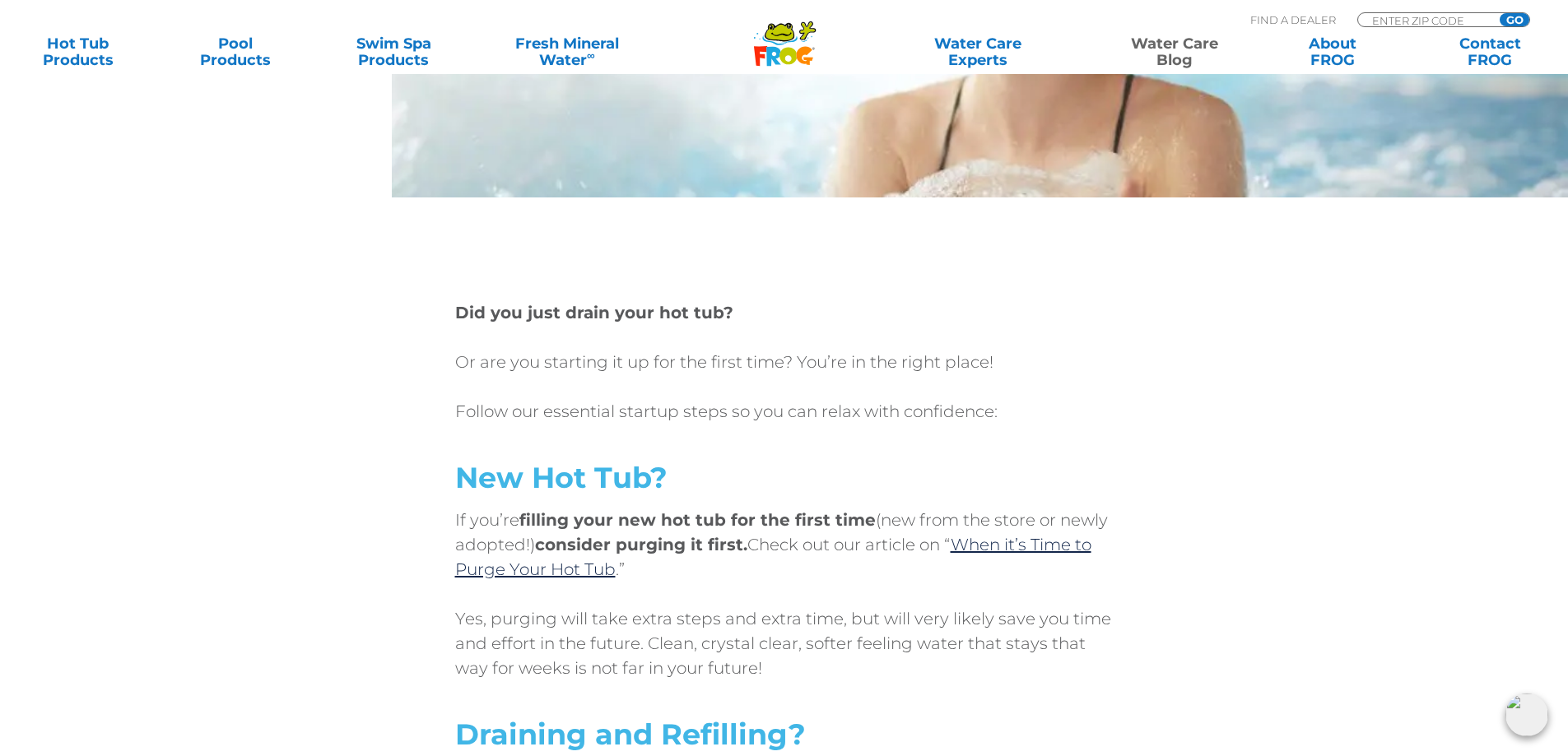
click at [453, 310] on div "Did you just drain your hot tub? Or are you starting it up for the first time? …" at bounding box center [784, 606] width 988 height 612
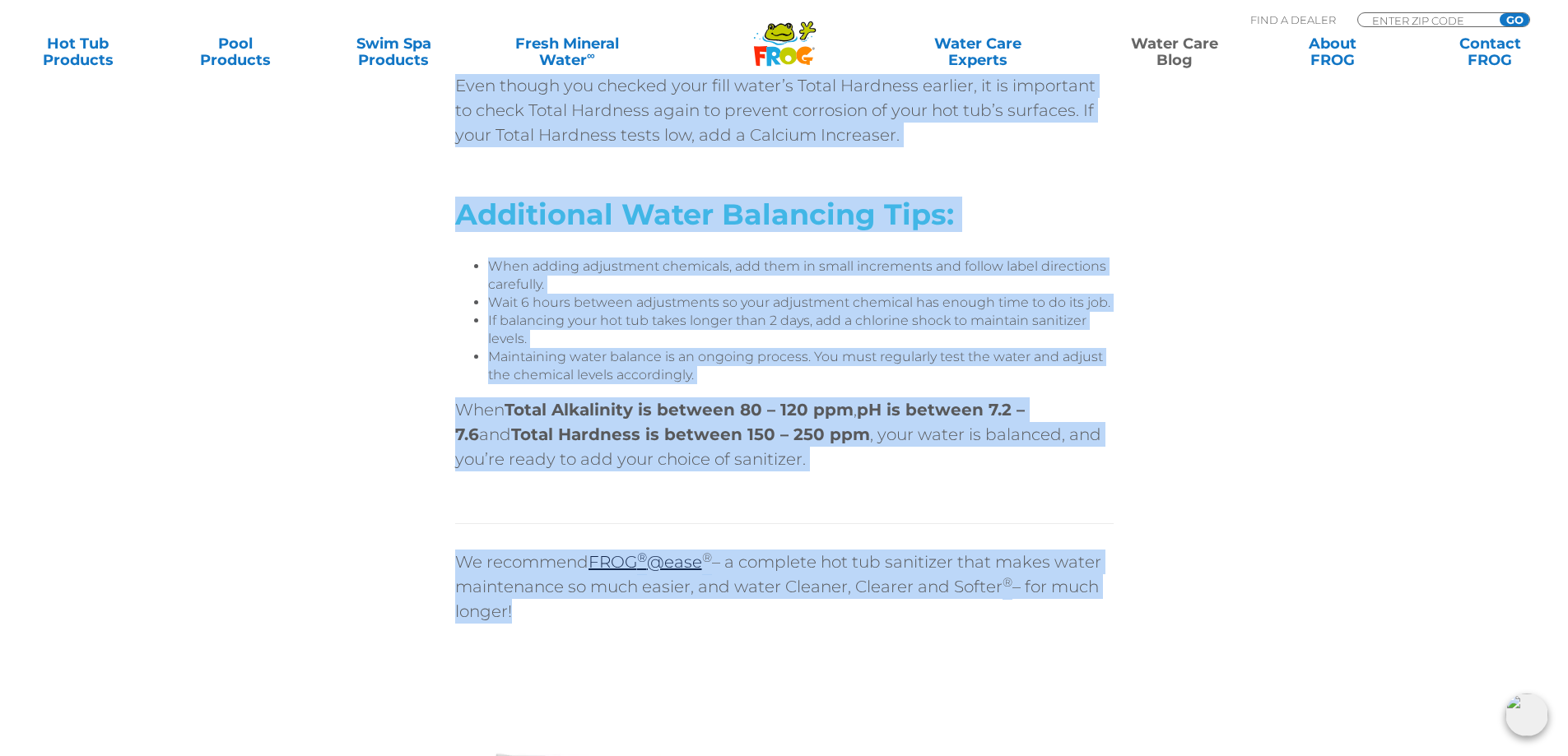
scroll to position [4853, 0]
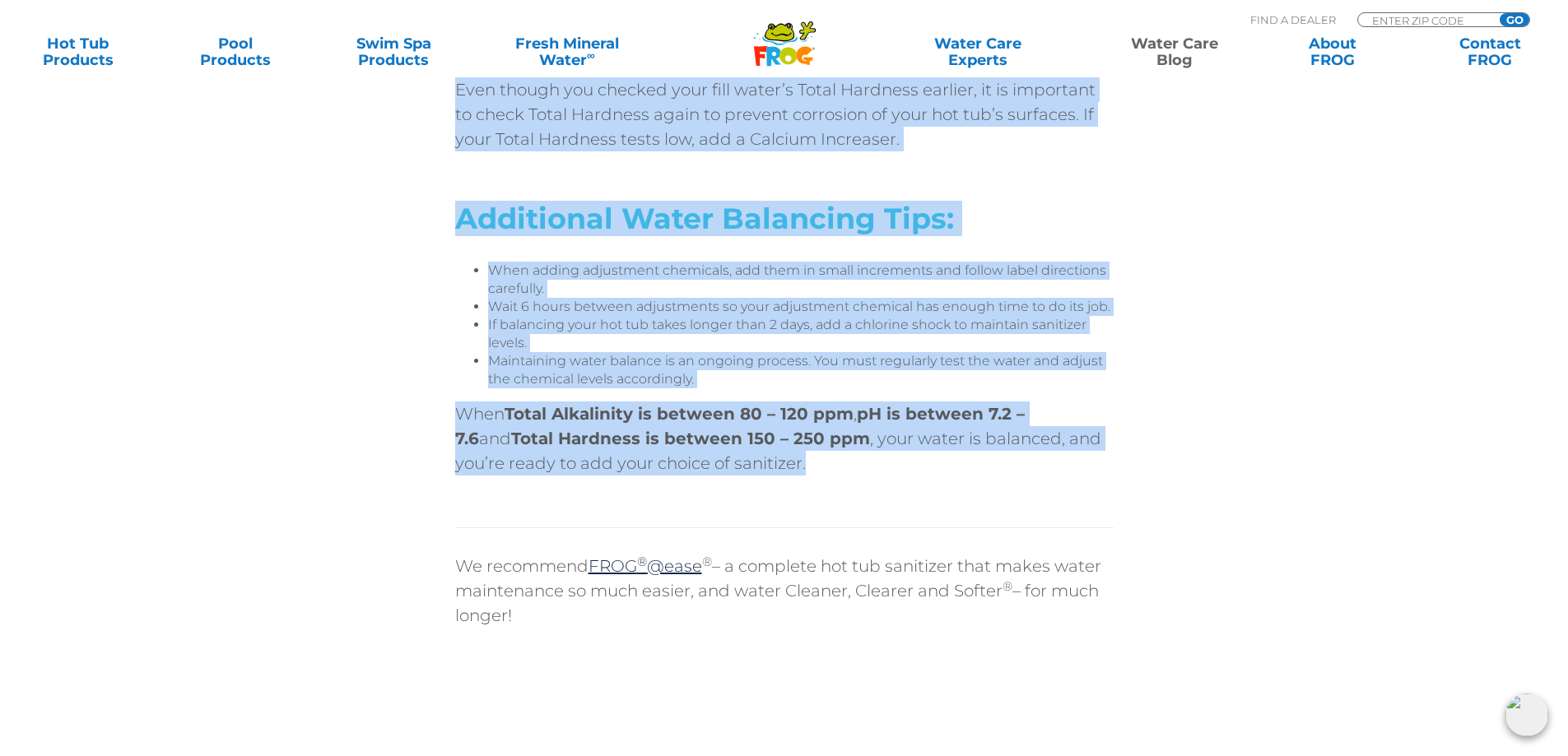
drag, startPoint x: 457, startPoint y: 313, endPoint x: 764, endPoint y: 470, distance: 344.8
copy div "Lor ips dolo sitam cons adi eli? Se doe tem incididu ut la etd mag aliqu enim? …"
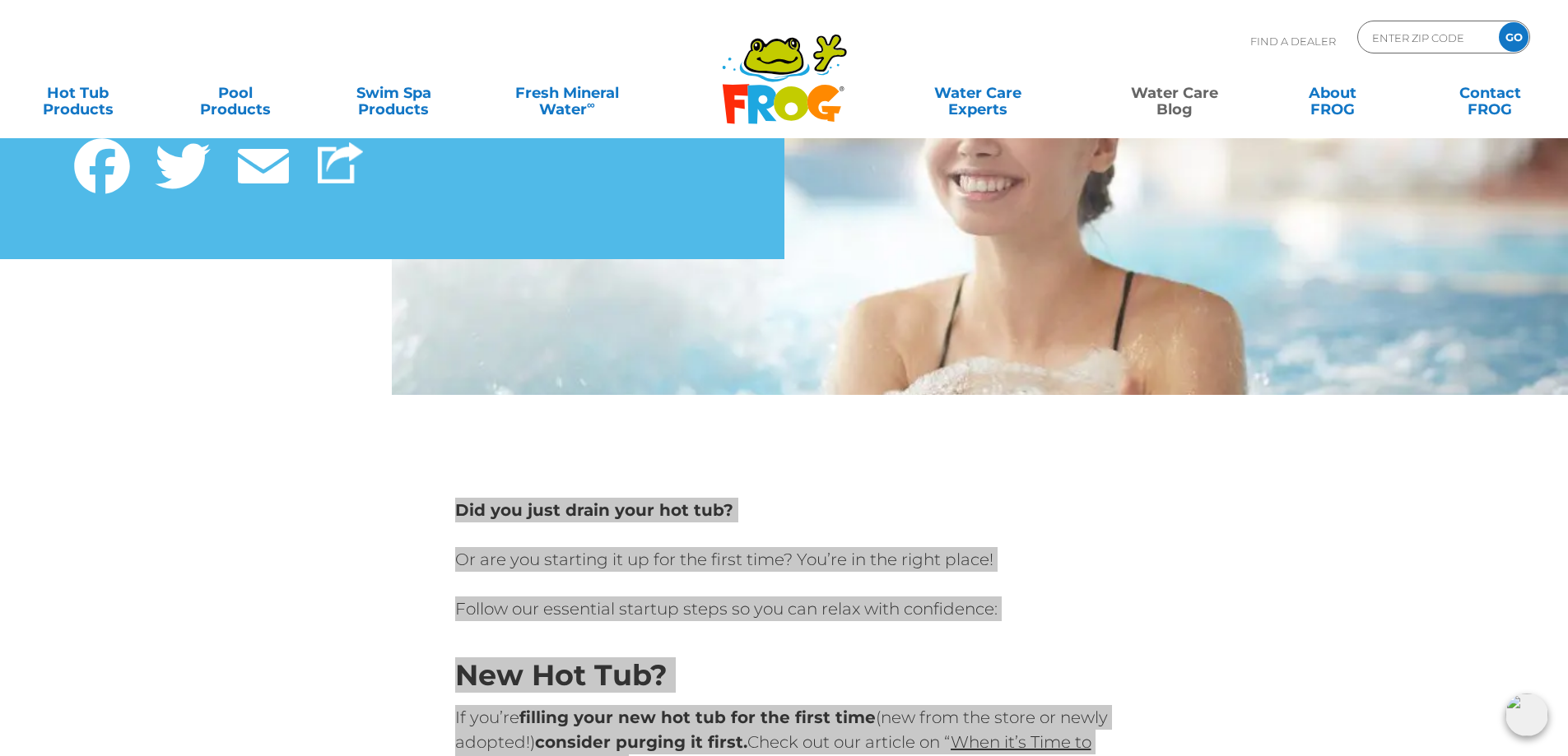
scroll to position [0, 0]
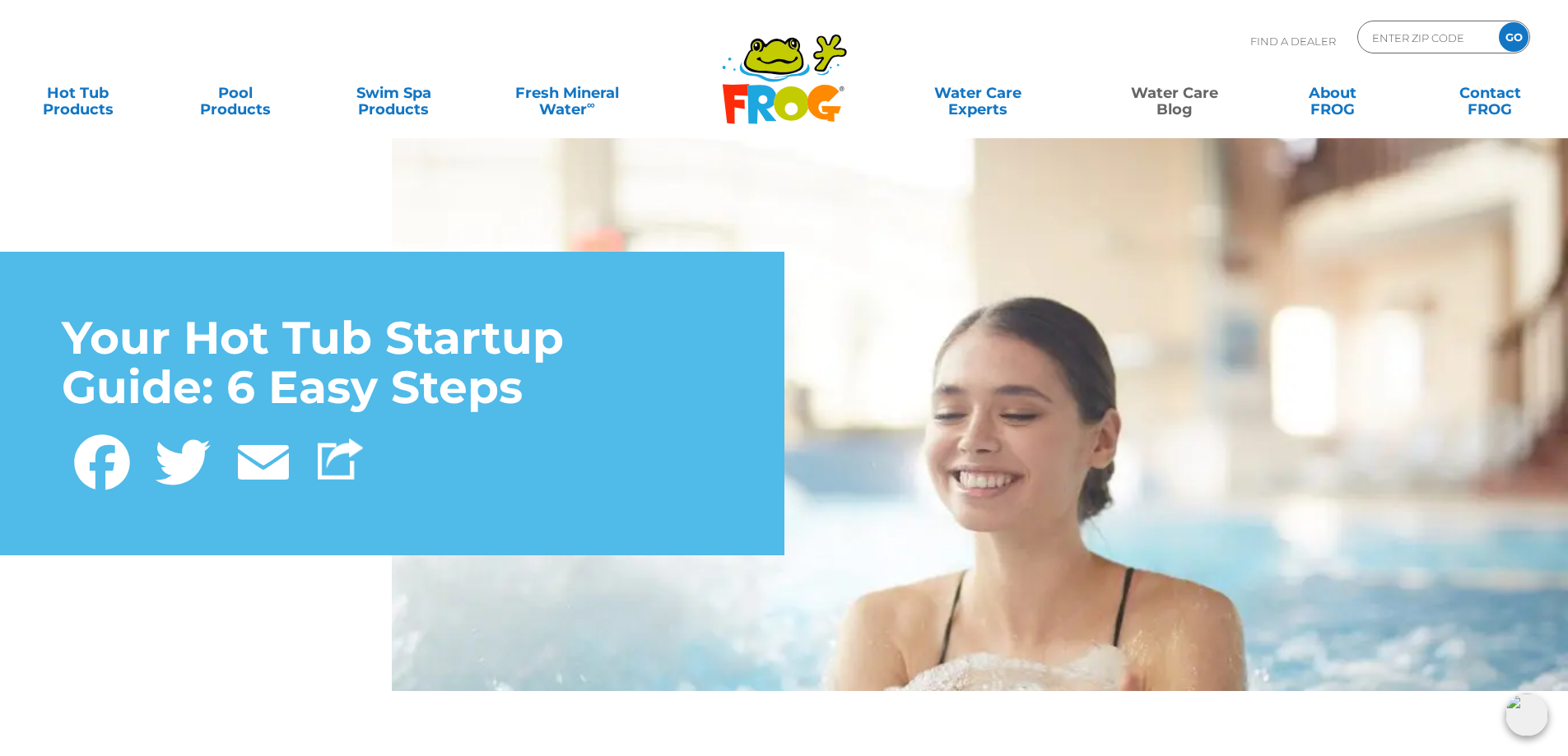
click at [527, 390] on h1 "Your Hot Tub Startup Guide: 6 Easy Steps" at bounding box center [392, 363] width 661 height 100
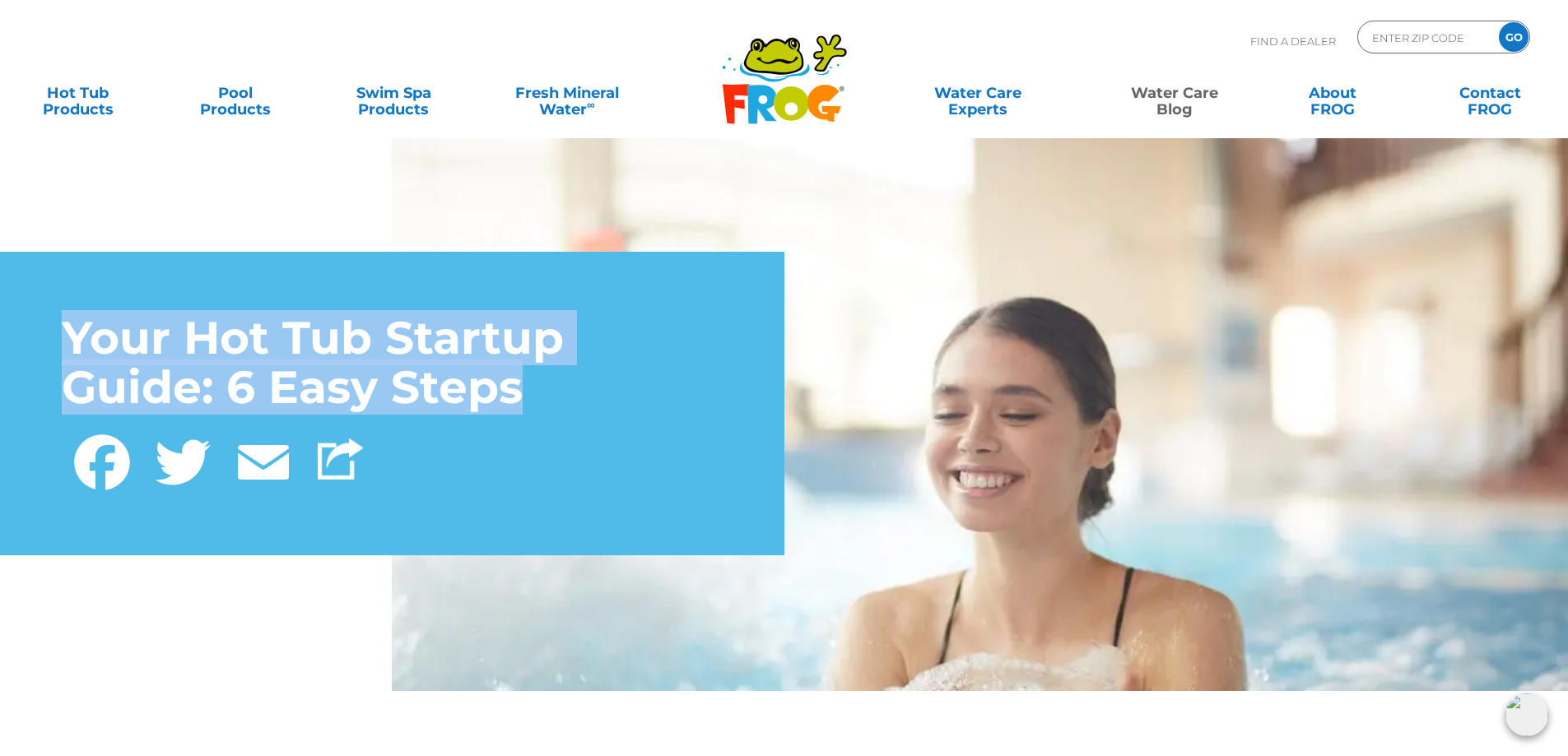
drag, startPoint x: 517, startPoint y: 392, endPoint x: 71, endPoint y: 337, distance: 449.4
click at [71, 337] on h1 "Your Hot Tub Startup Guide: 6 Easy Steps" at bounding box center [392, 363] width 661 height 100
copy h1 "Your Hot Tub Startup Guide: 6 Easy Steps"
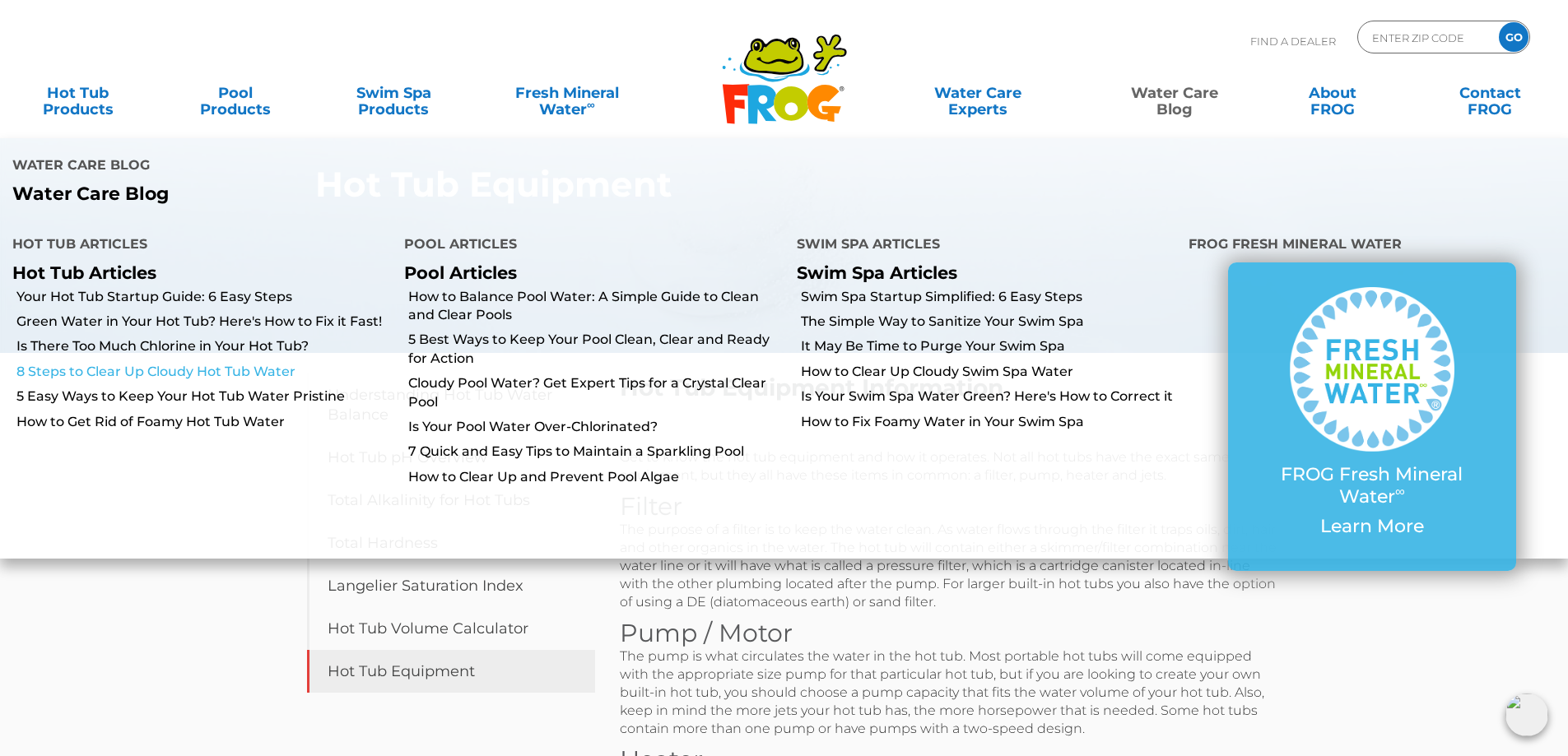
click at [234, 370] on link "8 Steps to Clear Up Cloudy Hot Tub Water" at bounding box center [204, 371] width 375 height 18
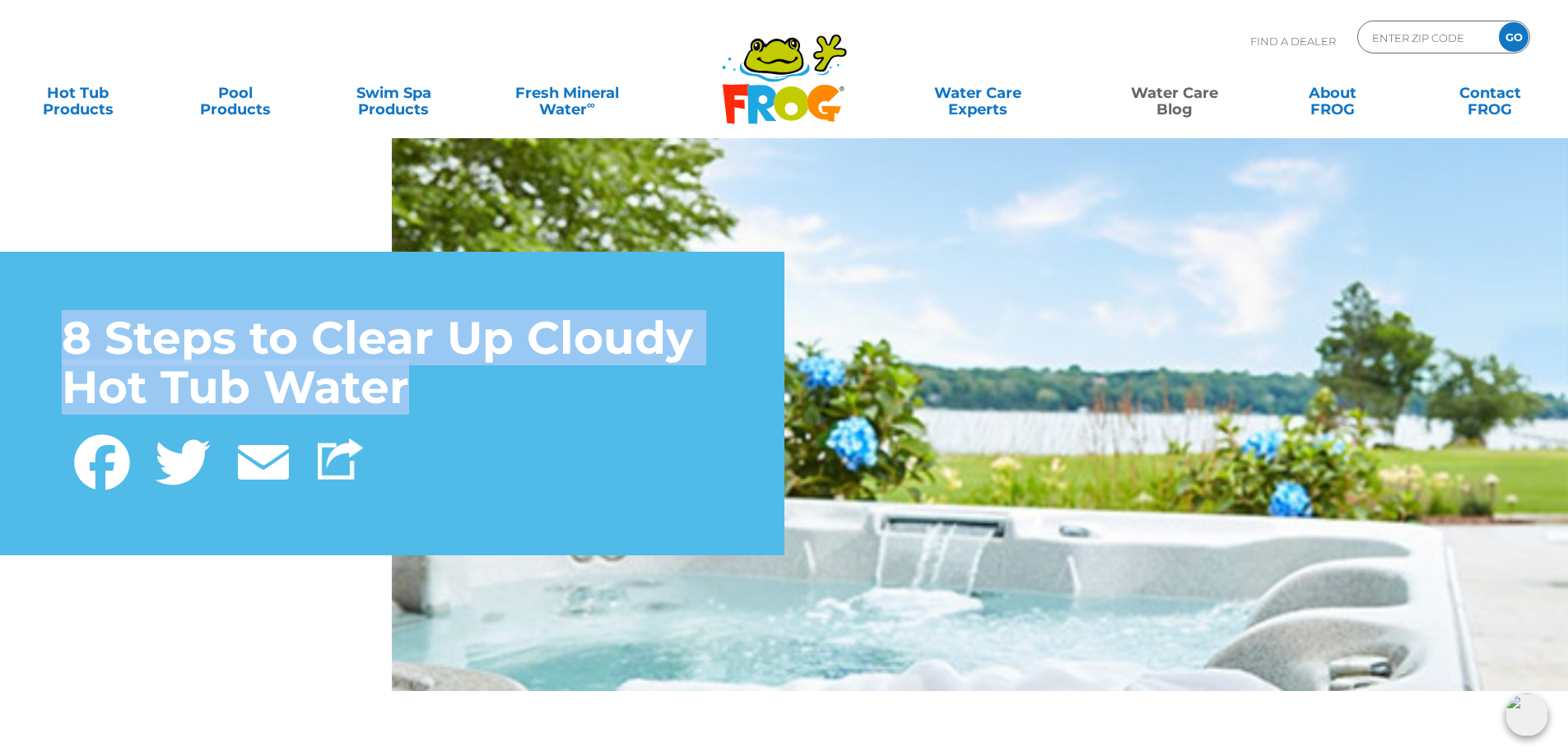
drag, startPoint x: 72, startPoint y: 335, endPoint x: 411, endPoint y: 384, distance: 342.5
click at [411, 384] on h1 "8 Steps to Clear Up Cloudy Hot Tub Water" at bounding box center [392, 363] width 661 height 100
copy h1 "8 Steps to Clear Up Cloudy Hot Tub Water"
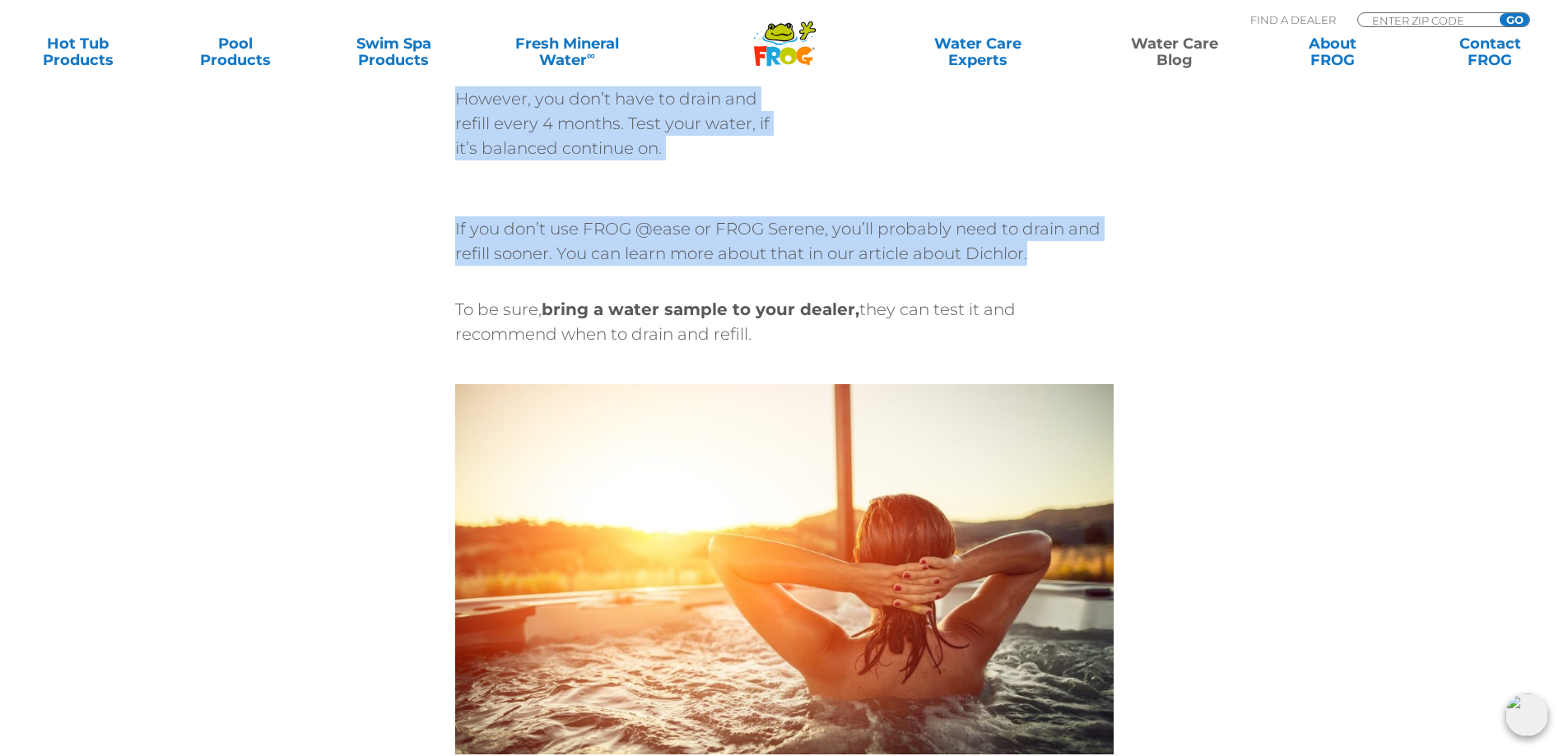
scroll to position [5511, 0]
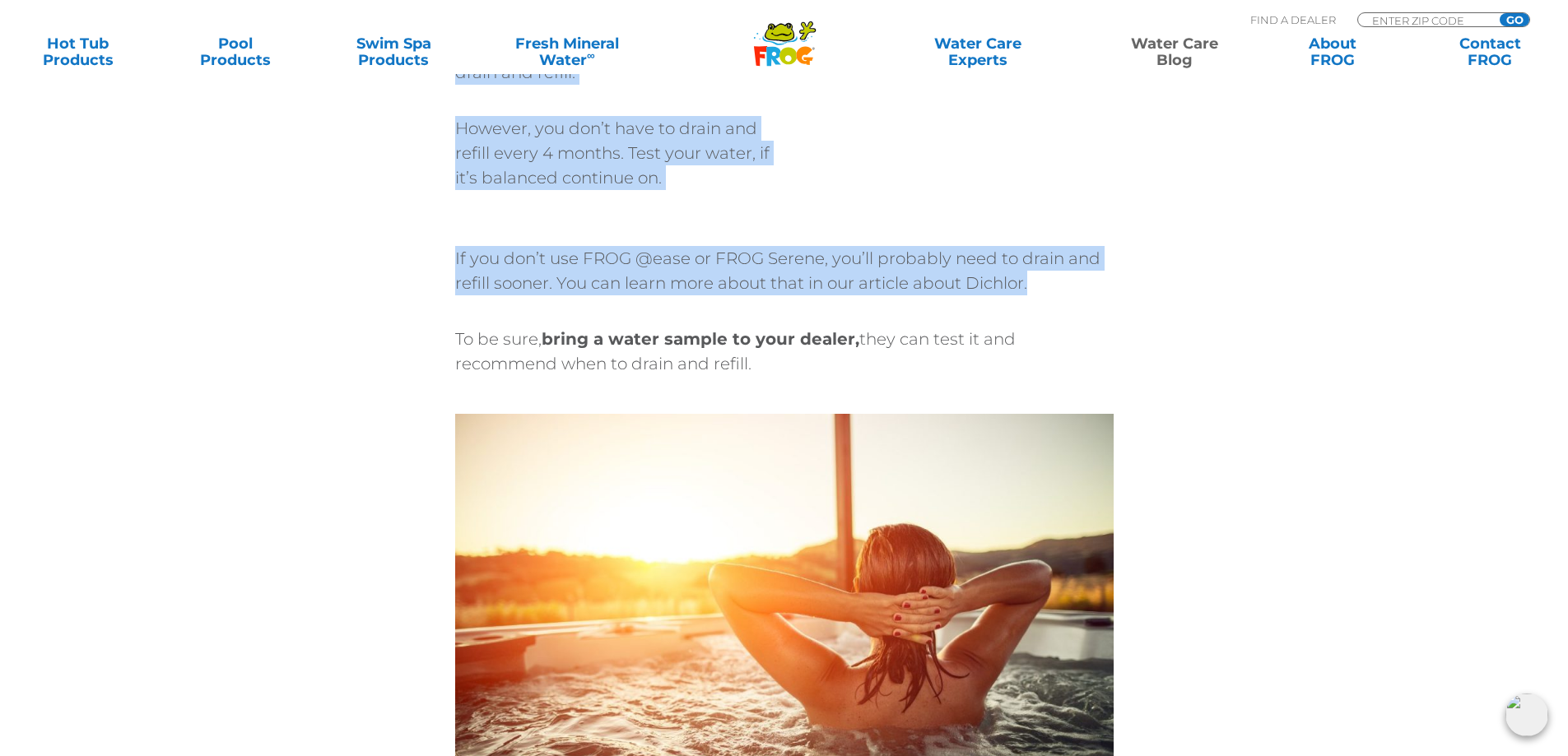
drag, startPoint x: 457, startPoint y: 230, endPoint x: 1059, endPoint y: 266, distance: 603.1
copy div "Ahhh, the soothing sanctuary of your very own hot tub. Whether you’re a seasone…"
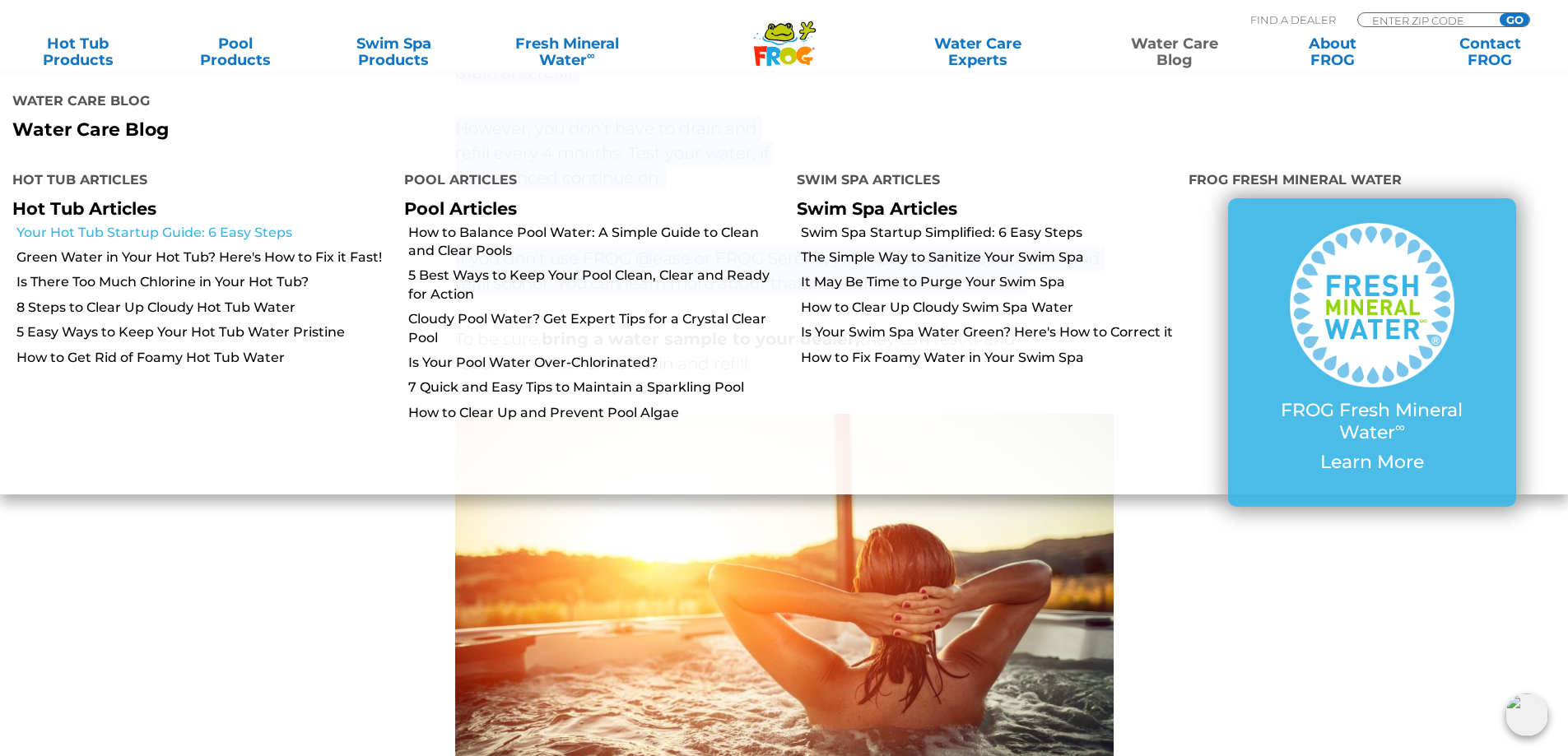
click at [188, 236] on link "Your Hot Tub Startup Guide: 6 Easy Steps" at bounding box center [204, 233] width 375 height 18
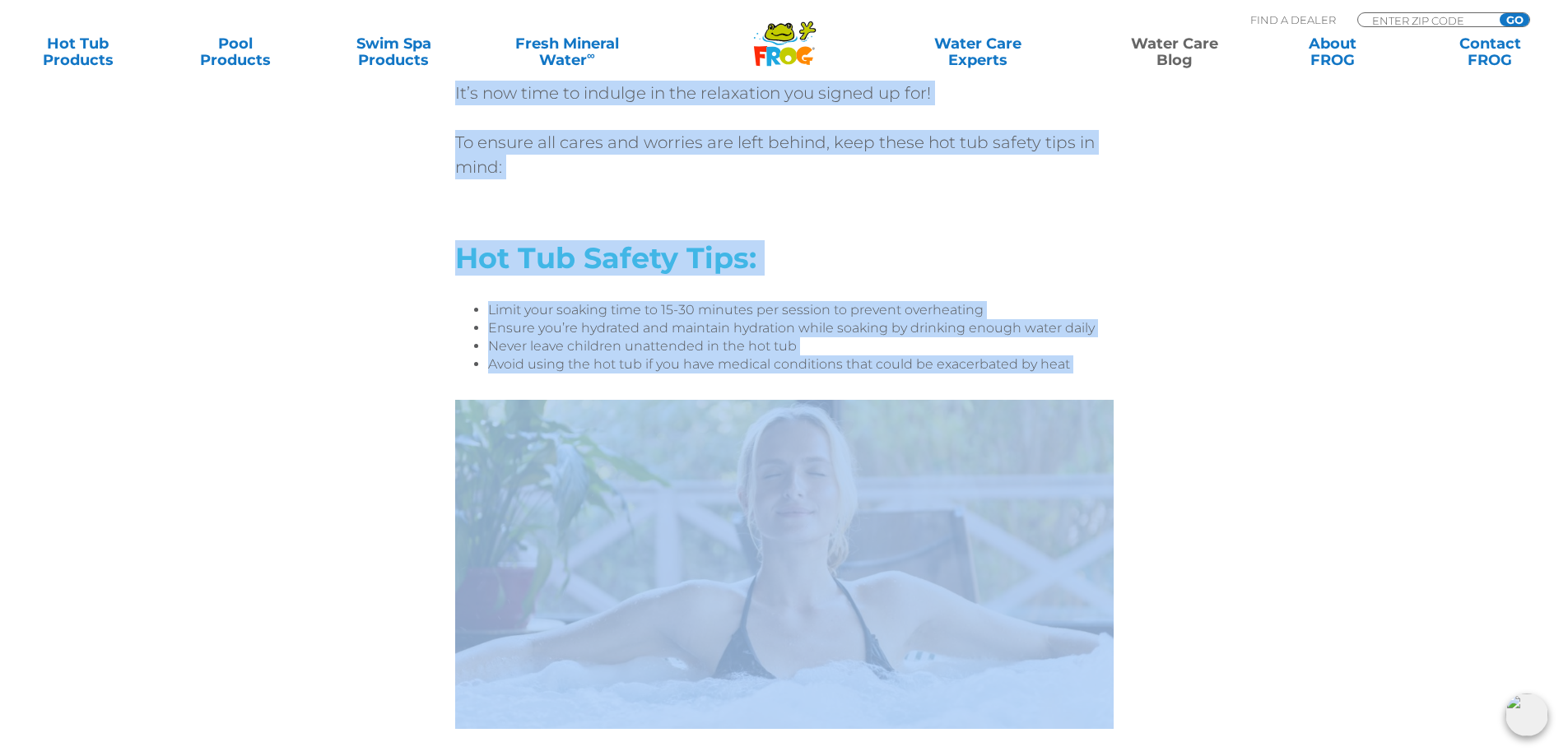
scroll to position [6088, 0]
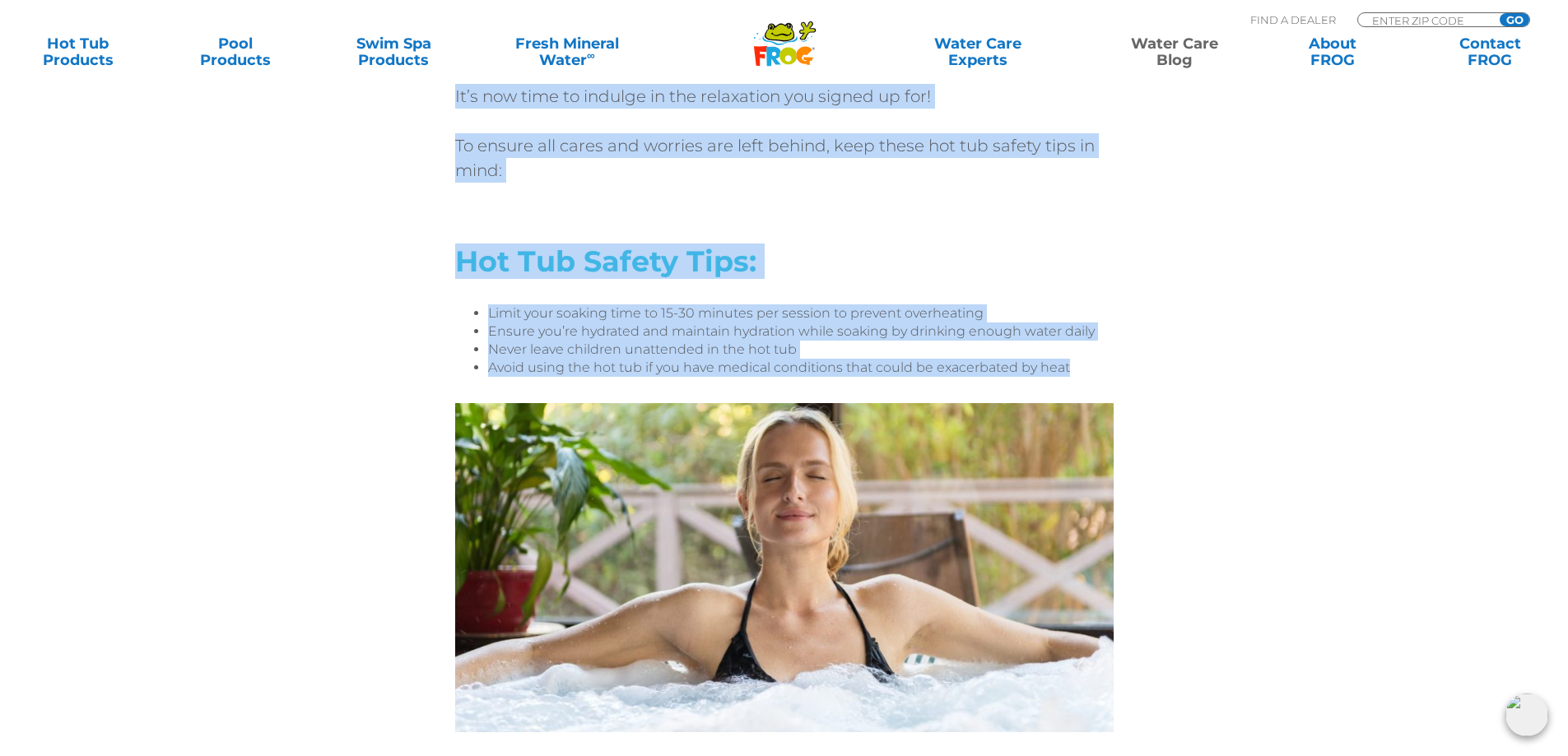
drag, startPoint x: 459, startPoint y: 391, endPoint x: 1071, endPoint y: 363, distance: 612.6
copy div "Step 6: Time to Enjoy, Without Worry! It’s now time to indulge in the relaxatio…"
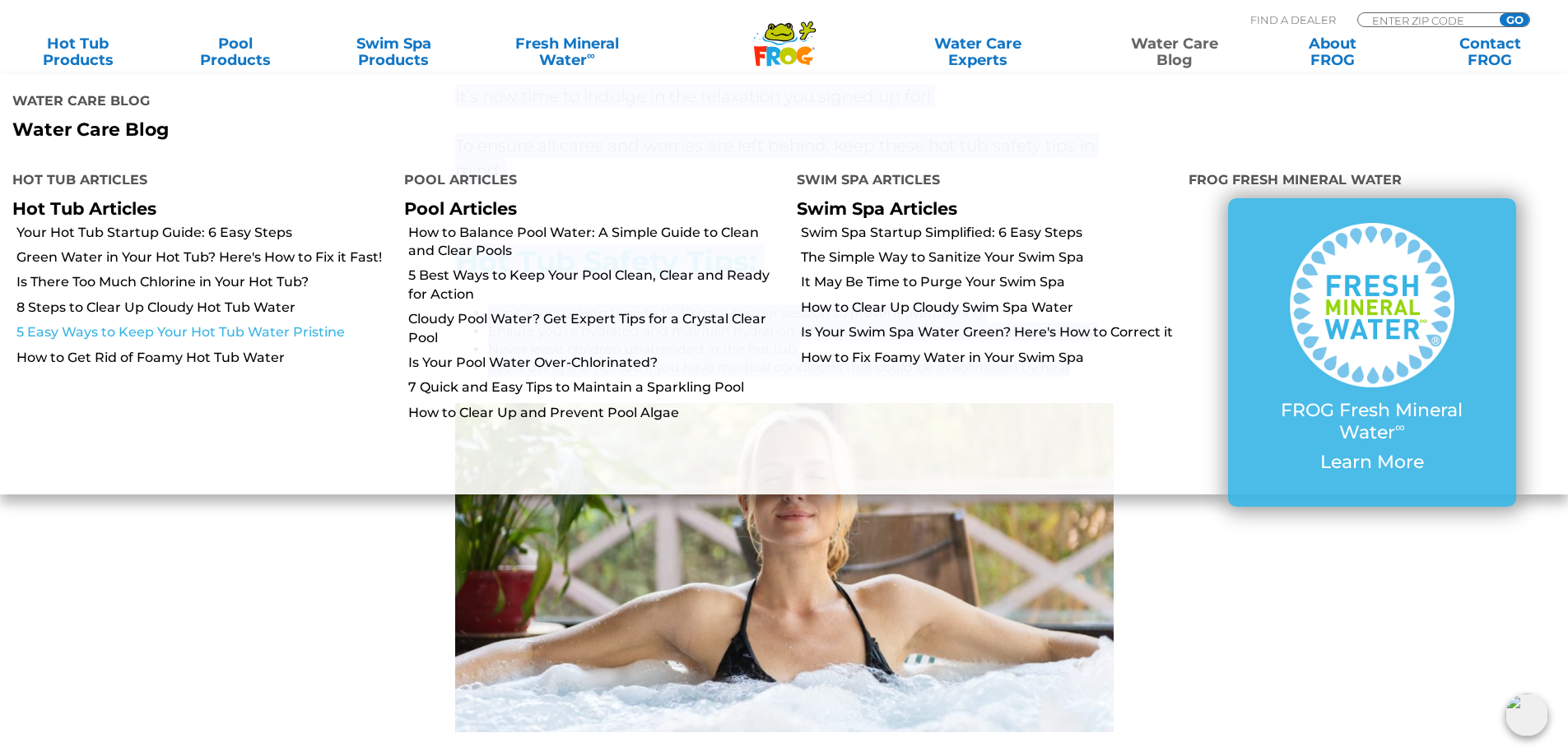
click at [161, 335] on link "5 Easy Ways to Keep Your Hot Tub Water Pristine" at bounding box center [204, 333] width 375 height 18
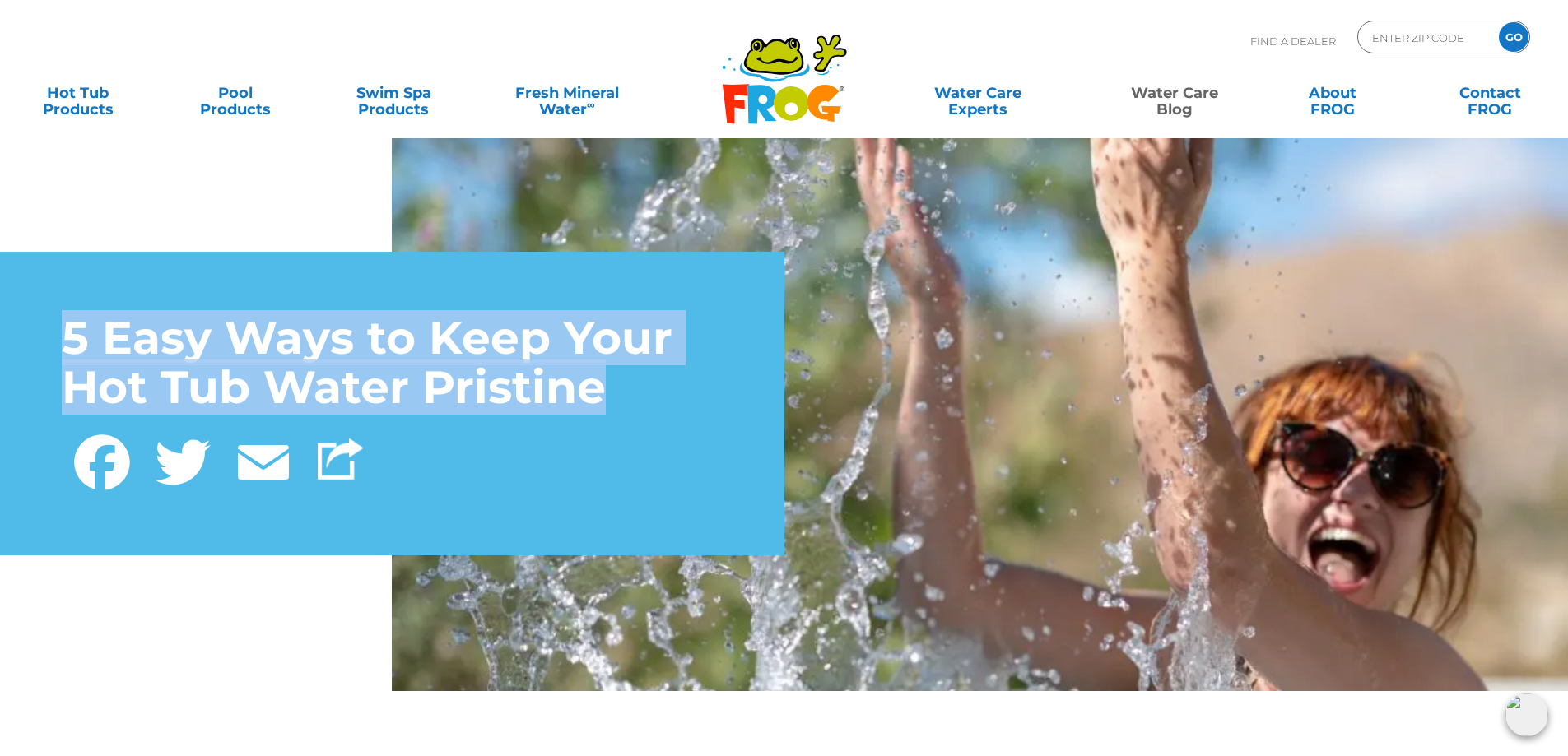
drag, startPoint x: 601, startPoint y: 392, endPoint x: 74, endPoint y: 341, distance: 529.5
click at [74, 341] on h1 "5 Easy Ways to Keep Your Hot Tub Water Pristine" at bounding box center [392, 363] width 661 height 100
copy h1 "5 Easy Ways to Keep Your Hot Tub Water Pristine"
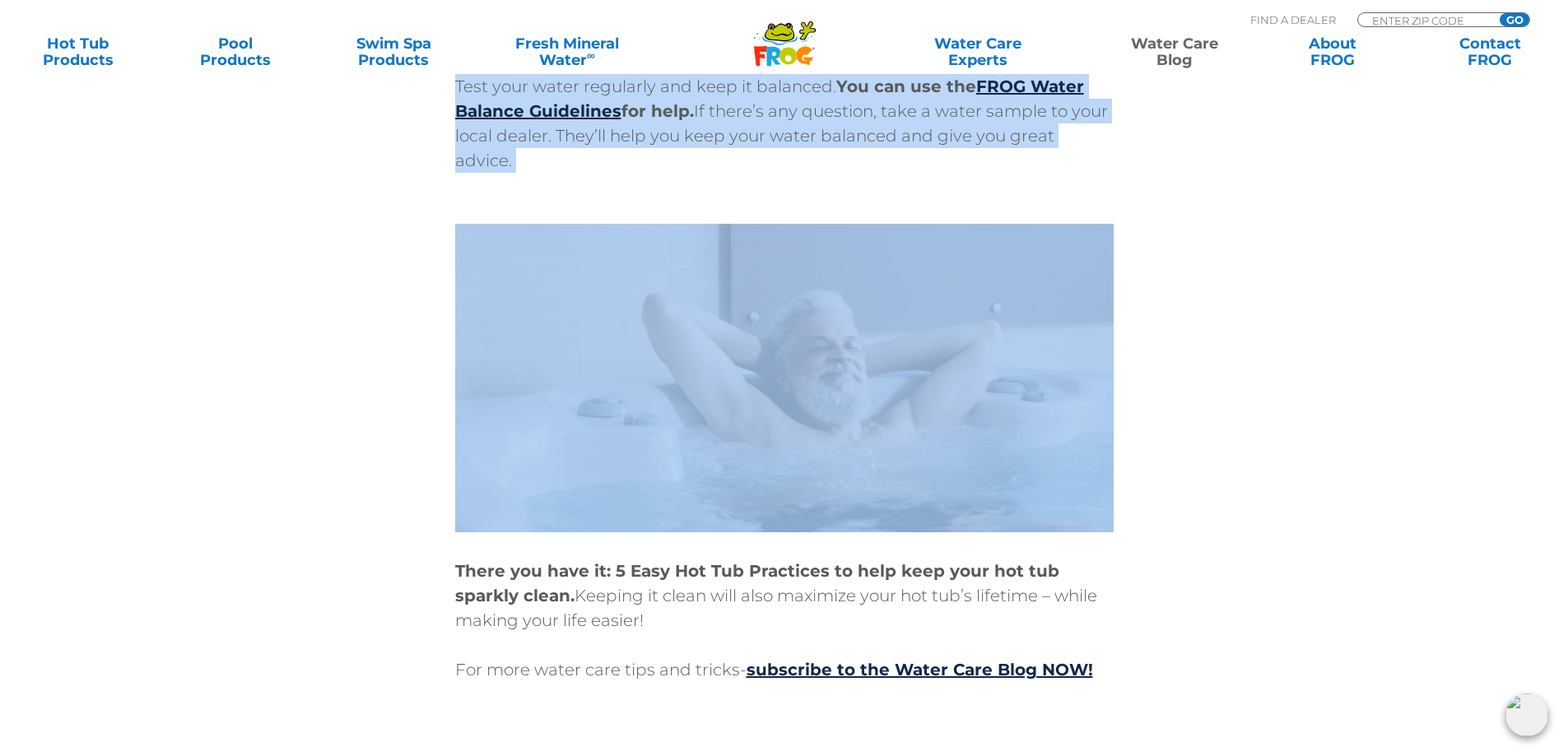
scroll to position [4935, 0]
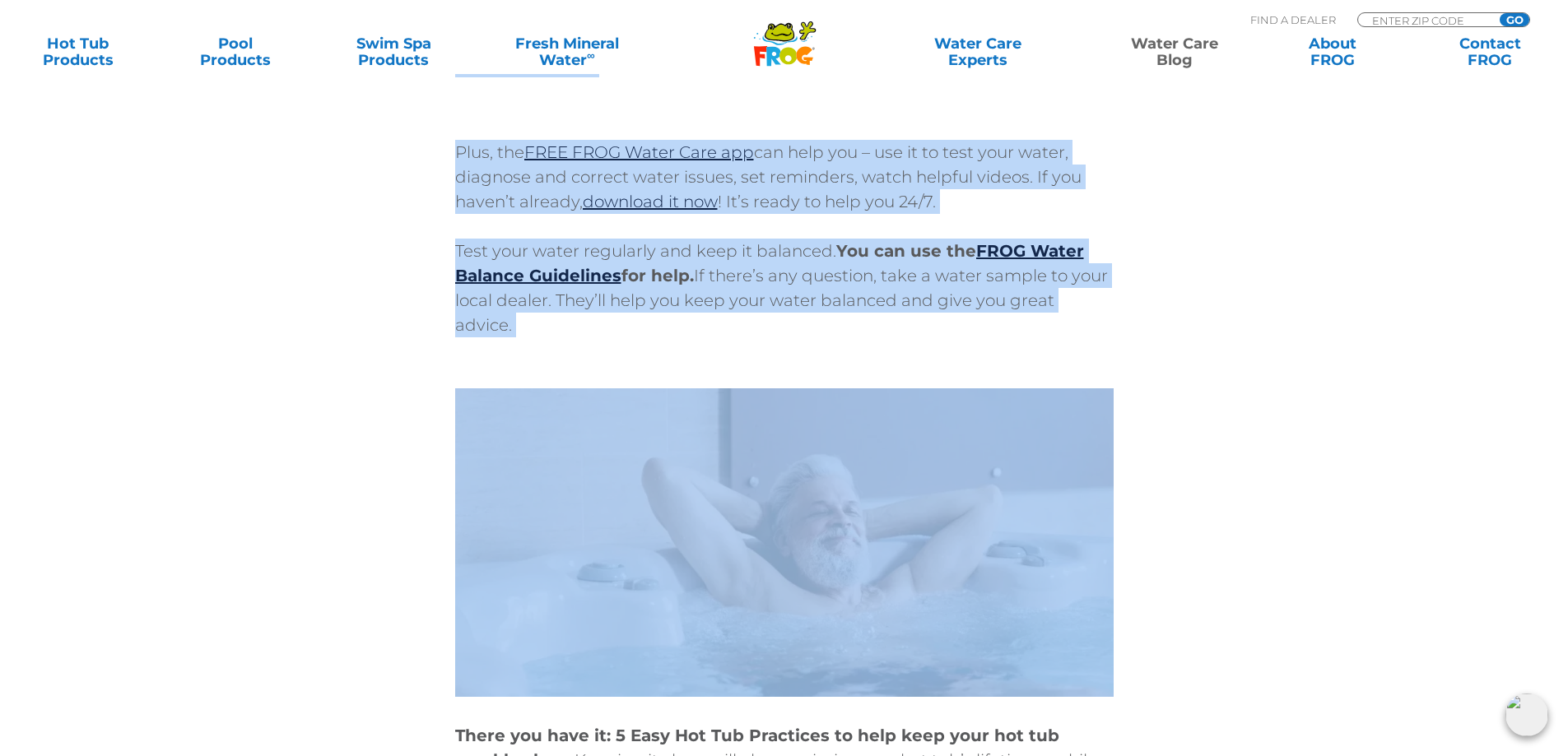
drag, startPoint x: 459, startPoint y: 149, endPoint x: 1112, endPoint y: 300, distance: 670.2
copy div "Owning a hot tub is an incredible journey that can be filled with relaxation an…"
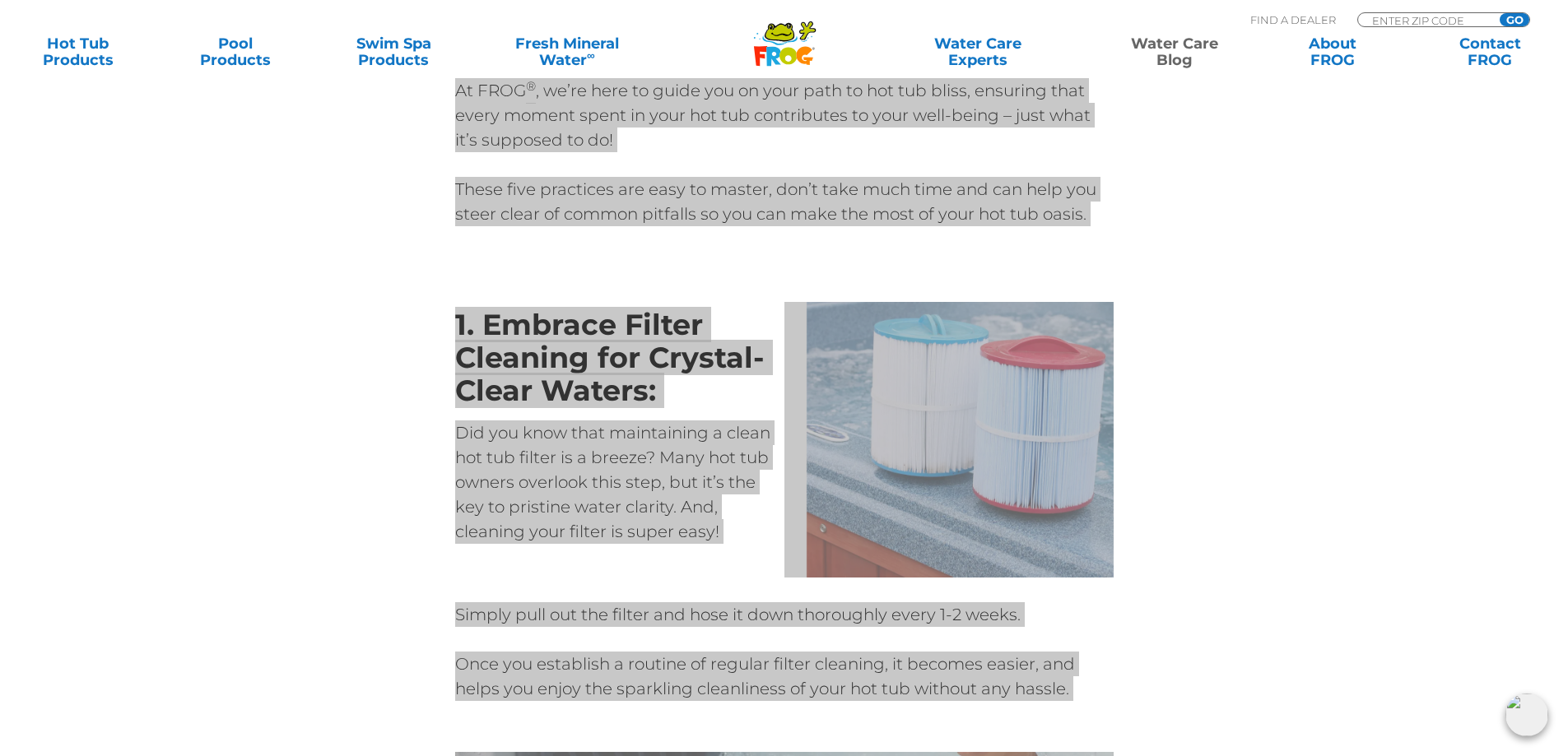
scroll to position [905, 0]
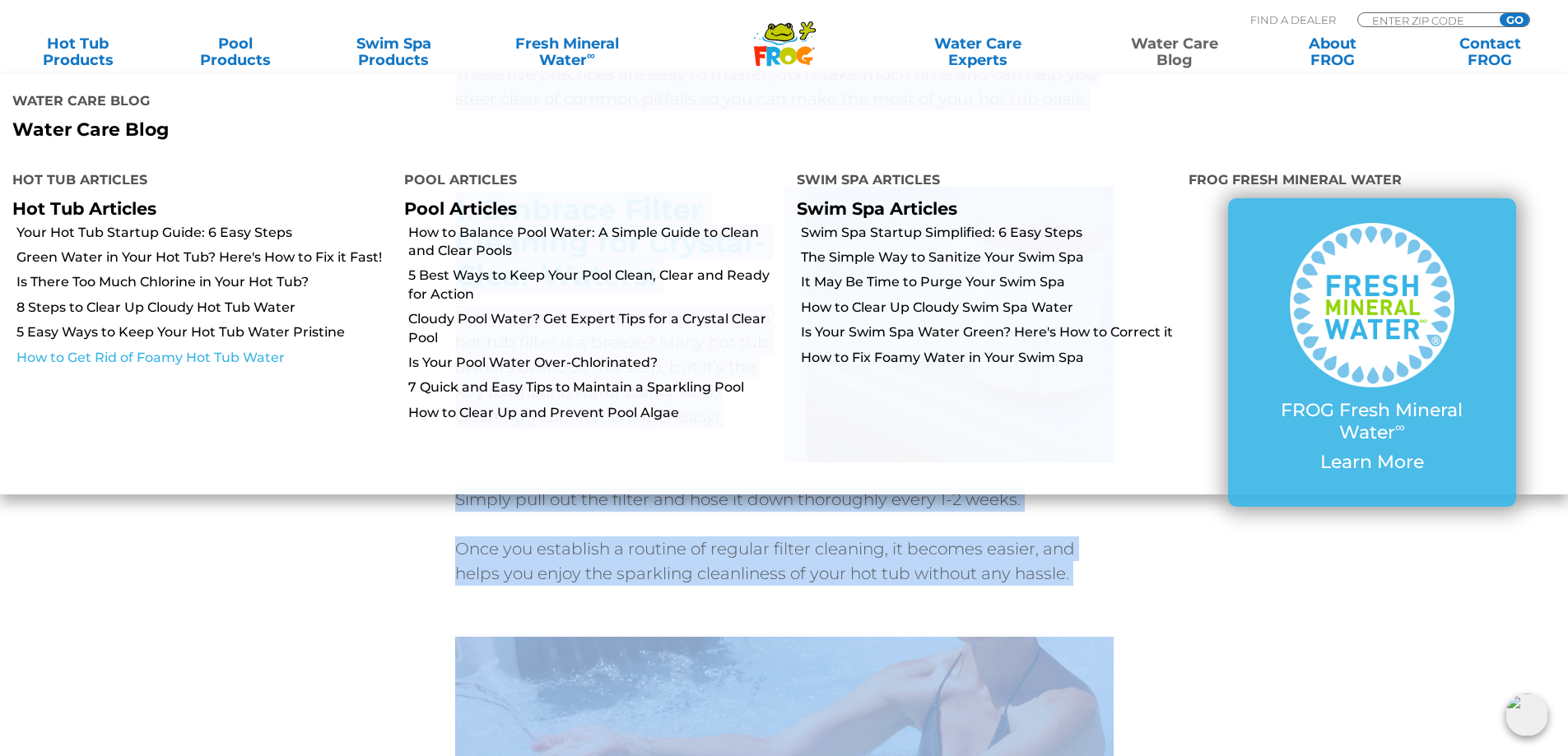
click at [199, 357] on link "How to Get Rid of Foamy Hot Tub Water" at bounding box center [204, 358] width 375 height 18
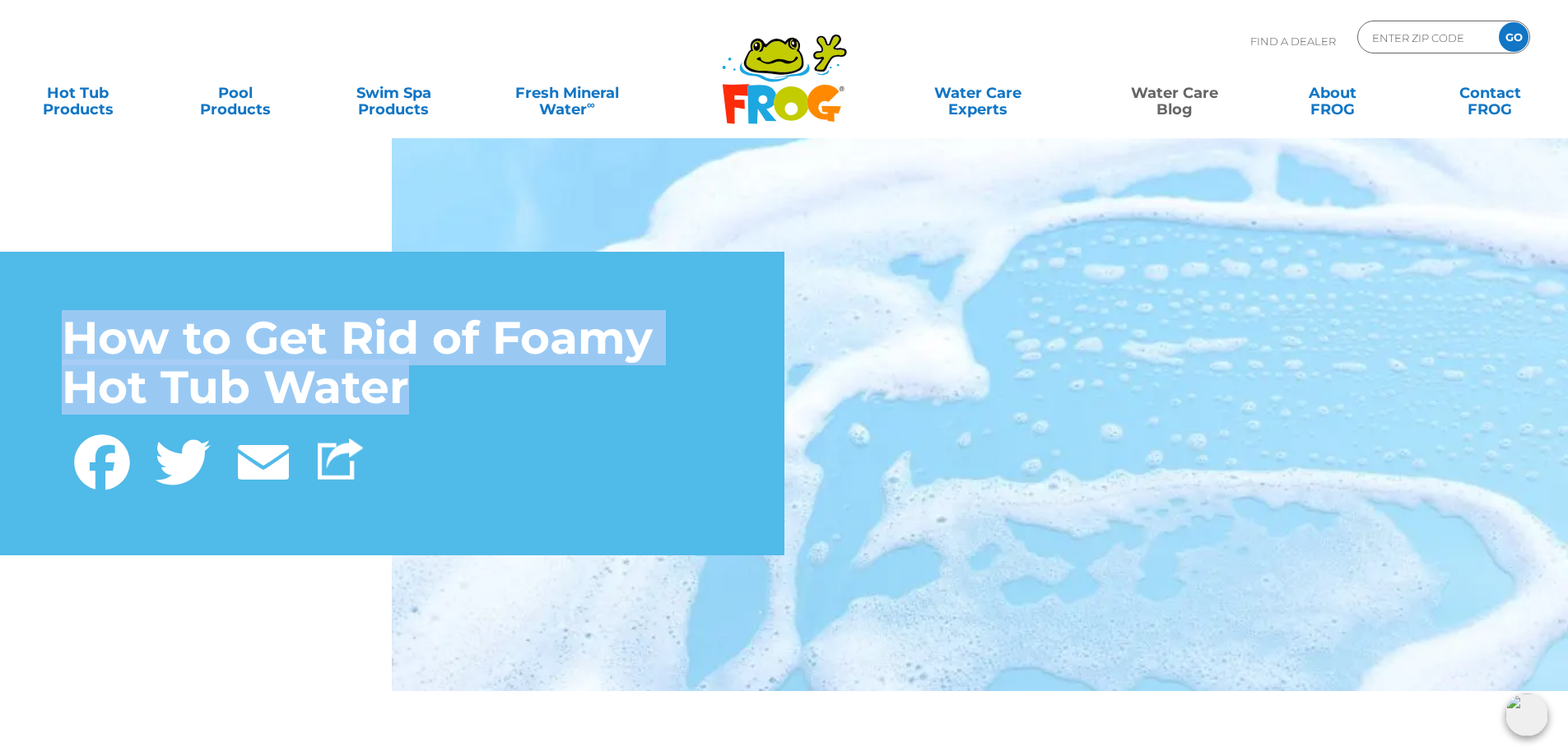
drag, startPoint x: 72, startPoint y: 334, endPoint x: 412, endPoint y: 370, distance: 341.9
click at [412, 370] on h1 "How to Get Rid of Foamy Hot Tub Water" at bounding box center [392, 363] width 661 height 100
copy h1 "How to Get Rid of Foamy Hot Tub Water"
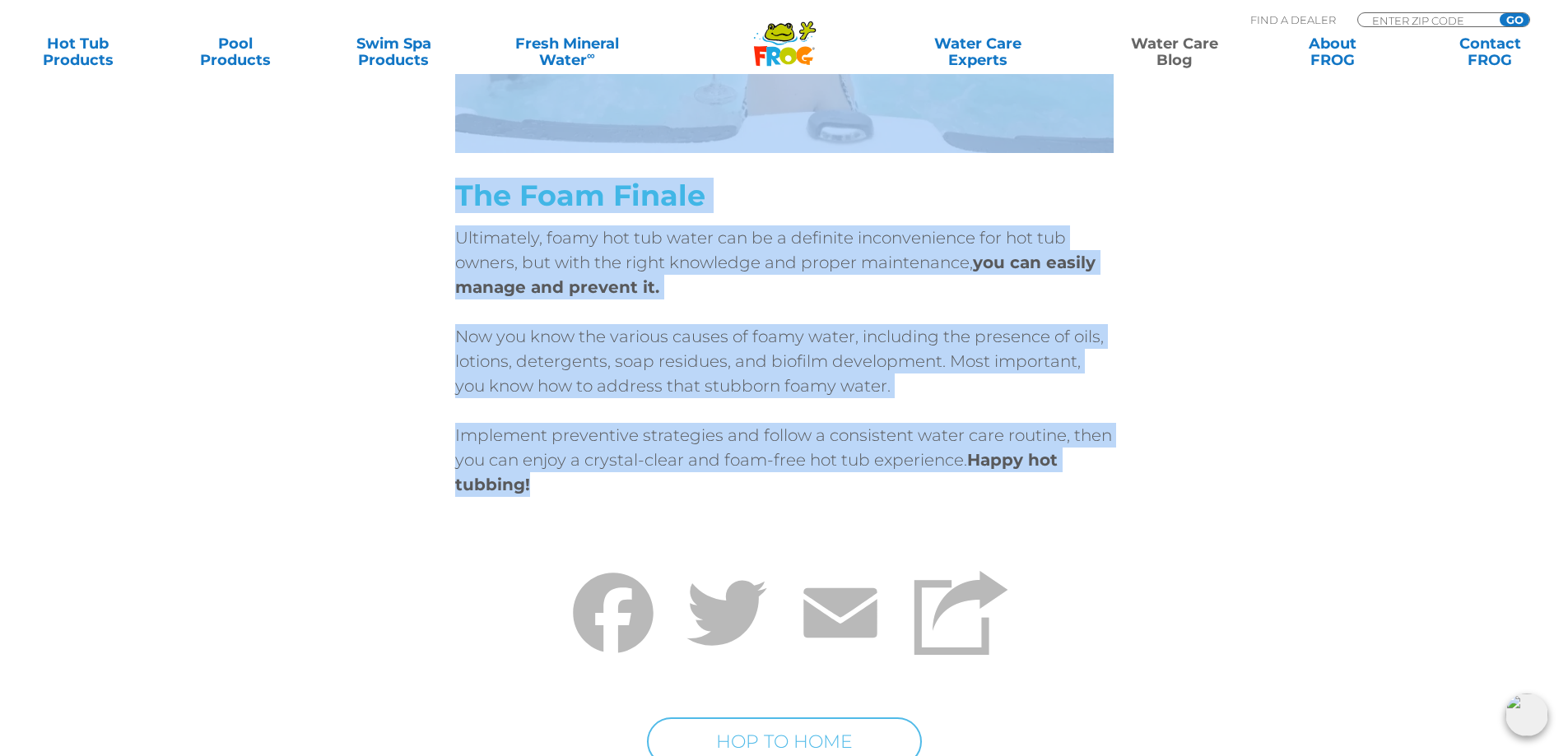
scroll to position [8967, 0]
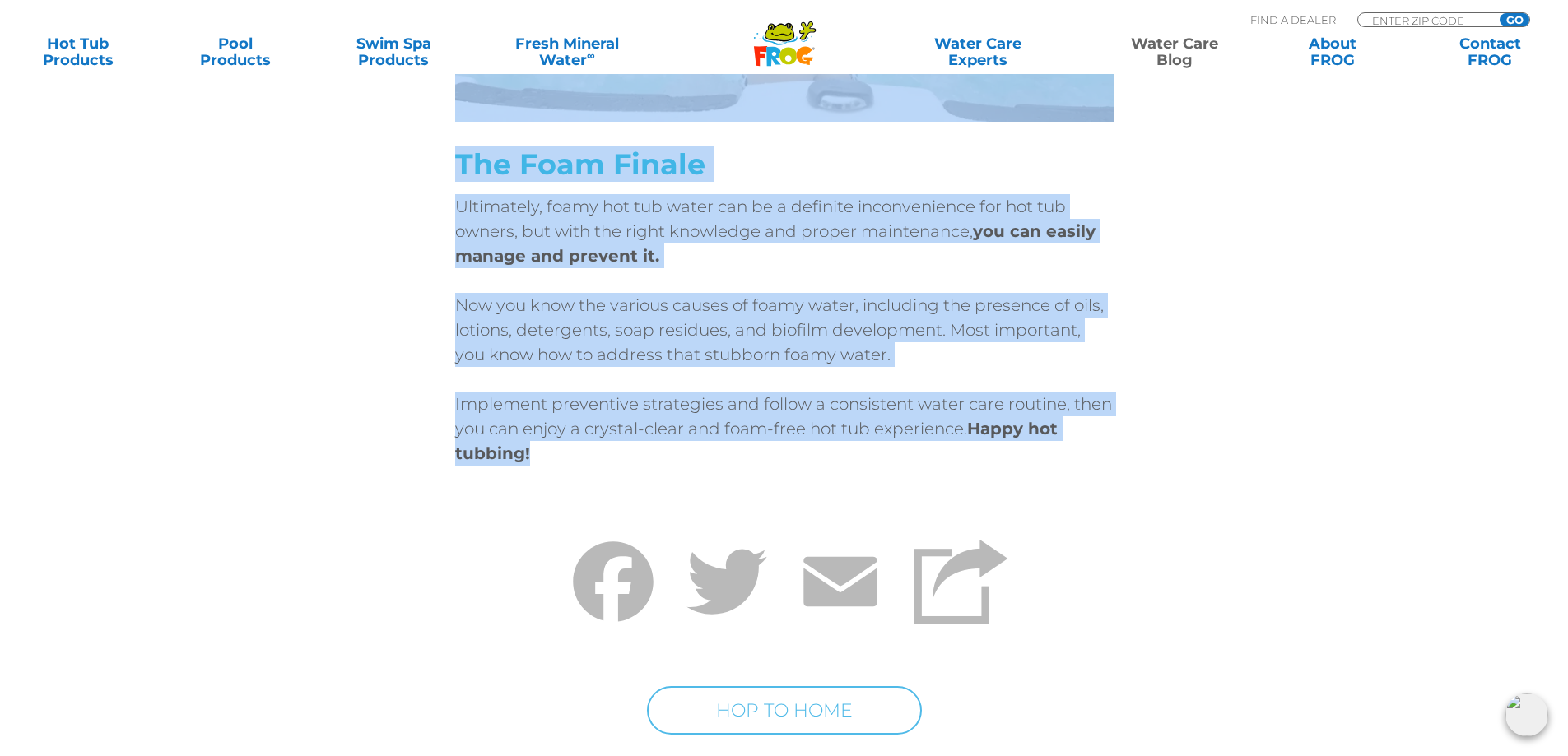
drag, startPoint x: 473, startPoint y: 311, endPoint x: 943, endPoint y: 413, distance: 480.9
copy div "Lore ipsu dol sit amet cons a elits doeius temp? Inci ut’l etdo ma aliqu enim’a…"
